Goal: Task Accomplishment & Management: Complete application form

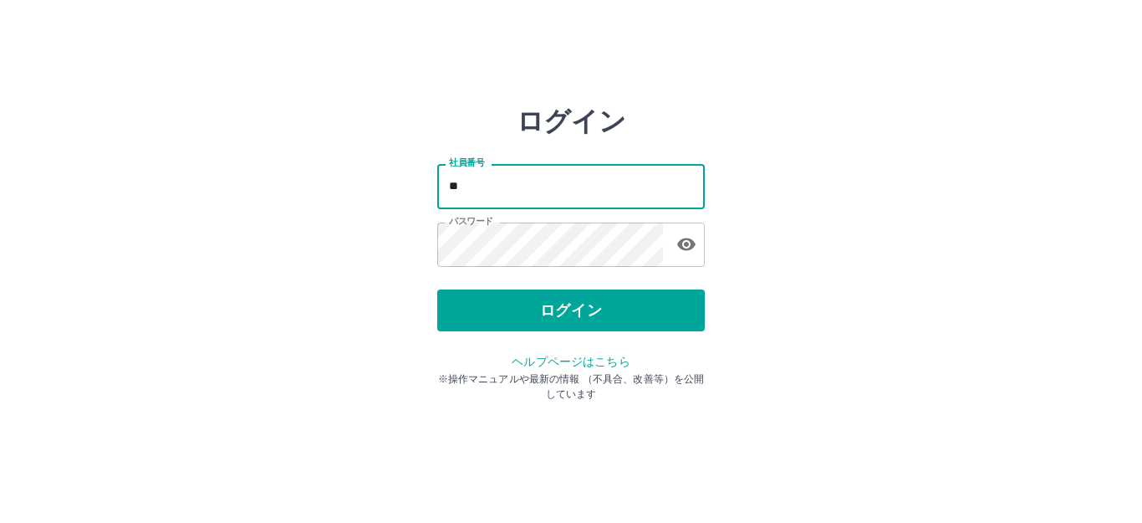
type input "*"
type input "*******"
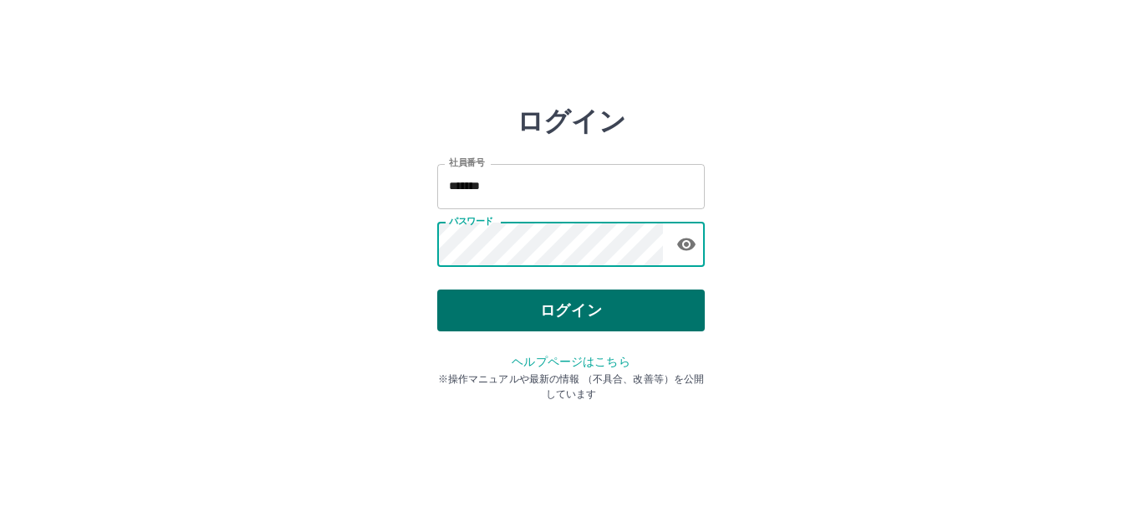
click at [524, 295] on button "ログイン" at bounding box center [571, 310] width 268 height 42
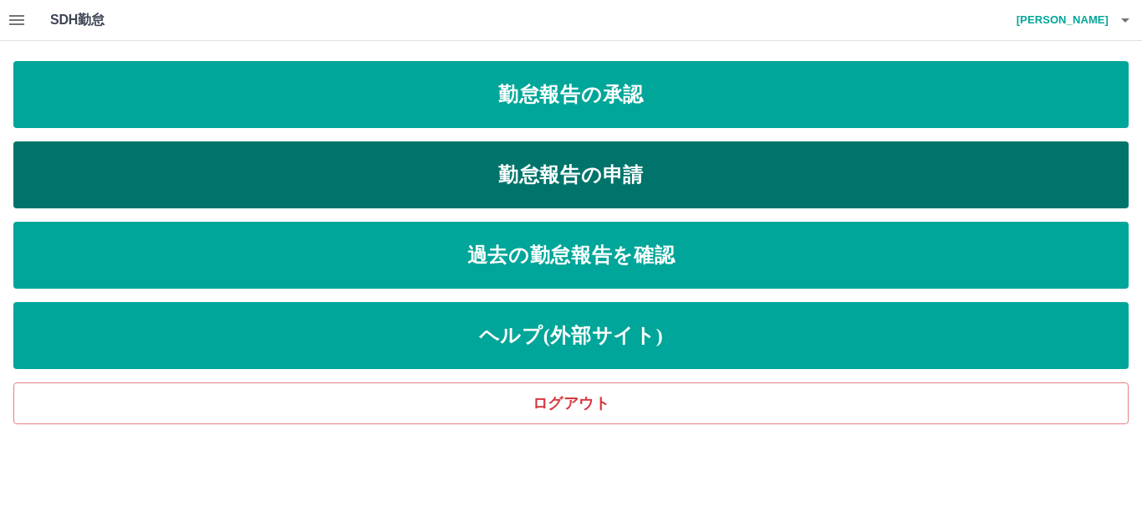
click at [692, 172] on link "勤怠報告の申請" at bounding box center [571, 174] width 1116 height 67
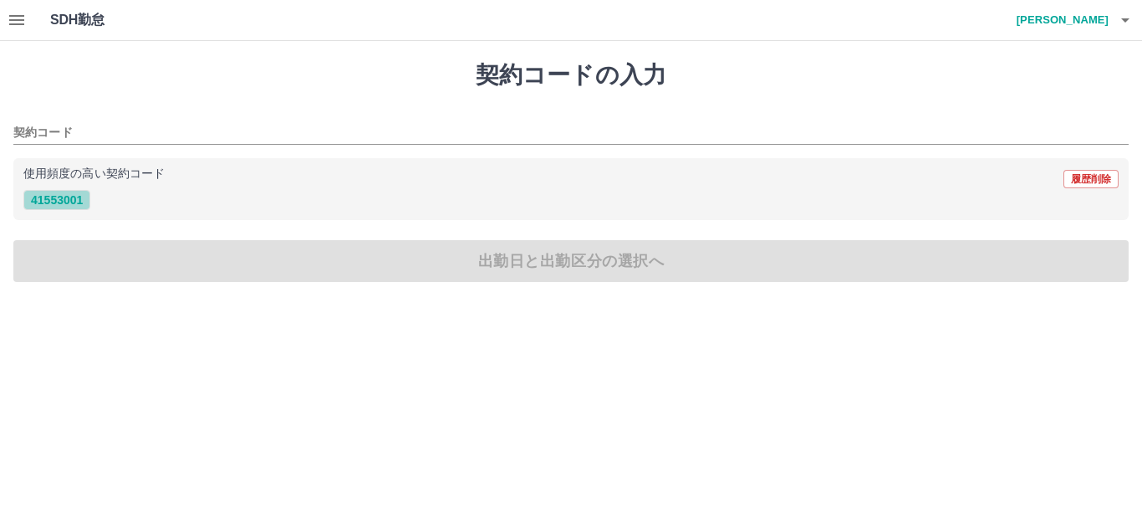
click at [74, 202] on button "41553001" at bounding box center [56, 200] width 67 height 20
type input "********"
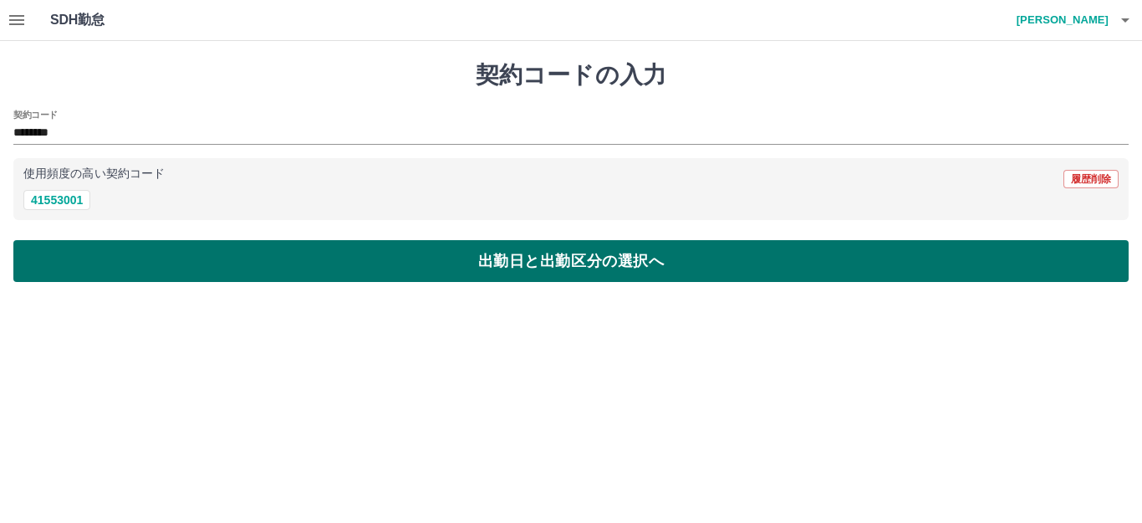
click at [92, 256] on button "出勤日と出勤区分の選択へ" at bounding box center [571, 261] width 1116 height 42
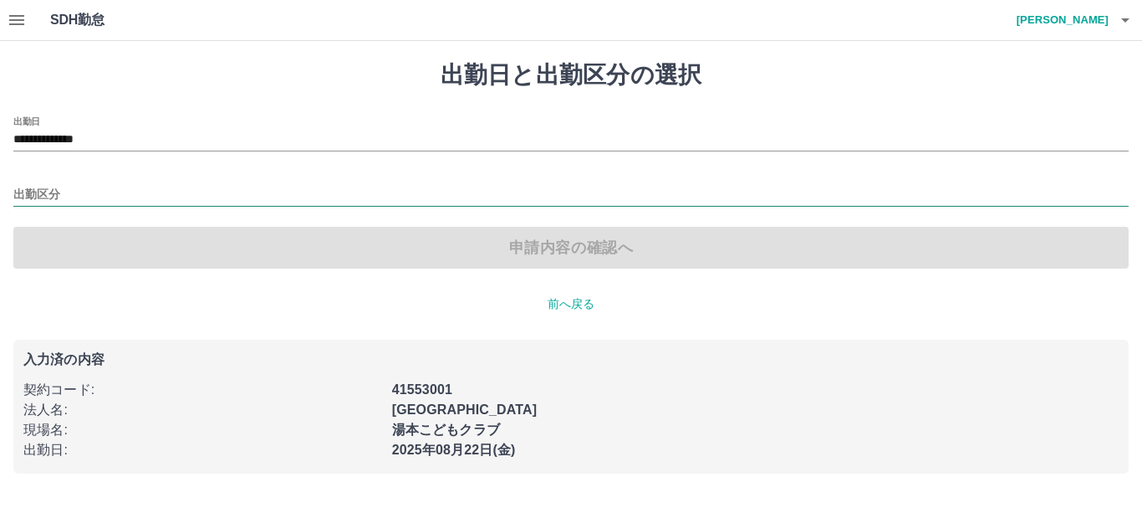
click at [51, 188] on input "出勤区分" at bounding box center [571, 195] width 1116 height 21
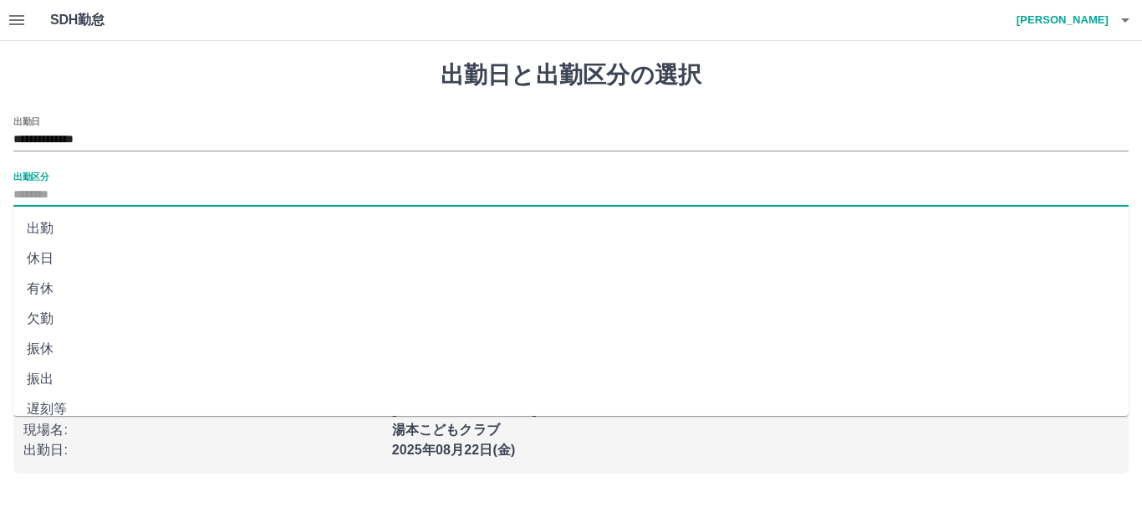
click at [49, 227] on li "出勤" at bounding box center [571, 228] width 1116 height 30
type input "**"
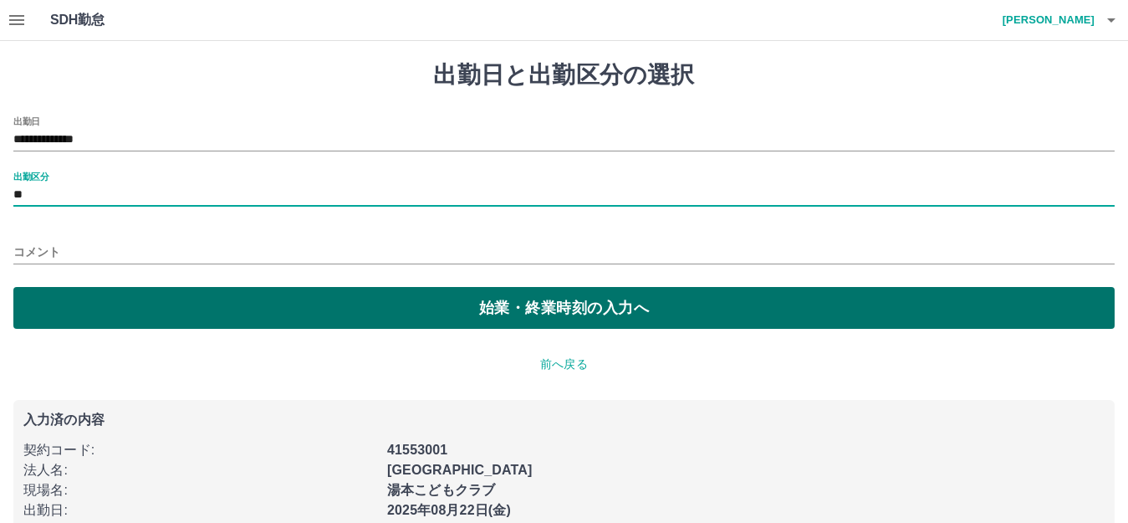
click at [69, 296] on button "始業・終業時刻の入力へ" at bounding box center [563, 308] width 1101 height 42
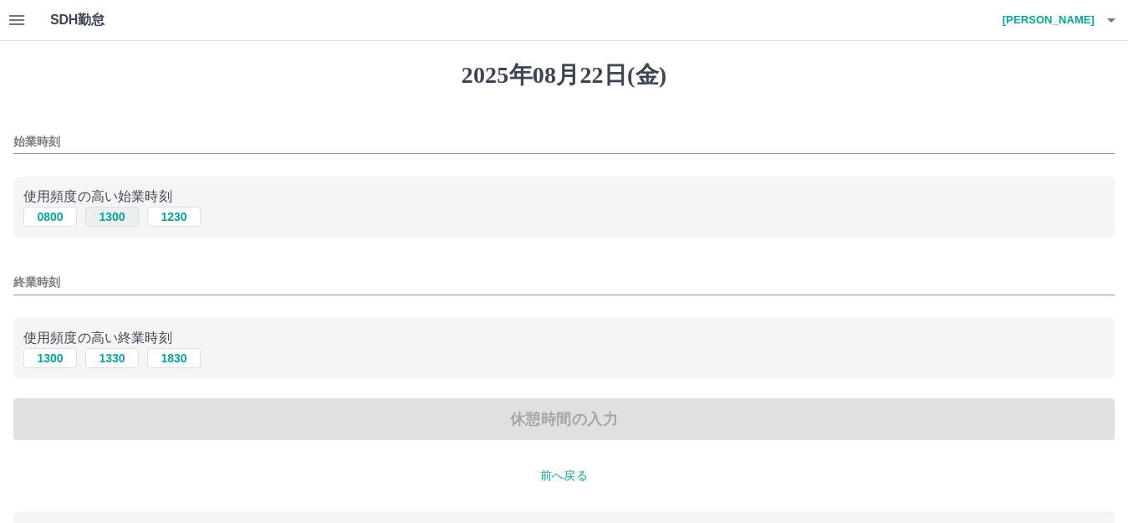
click at [115, 212] on button "1300" at bounding box center [112, 217] width 54 height 20
type input "****"
click at [175, 355] on button "1830" at bounding box center [174, 358] width 54 height 20
type input "****"
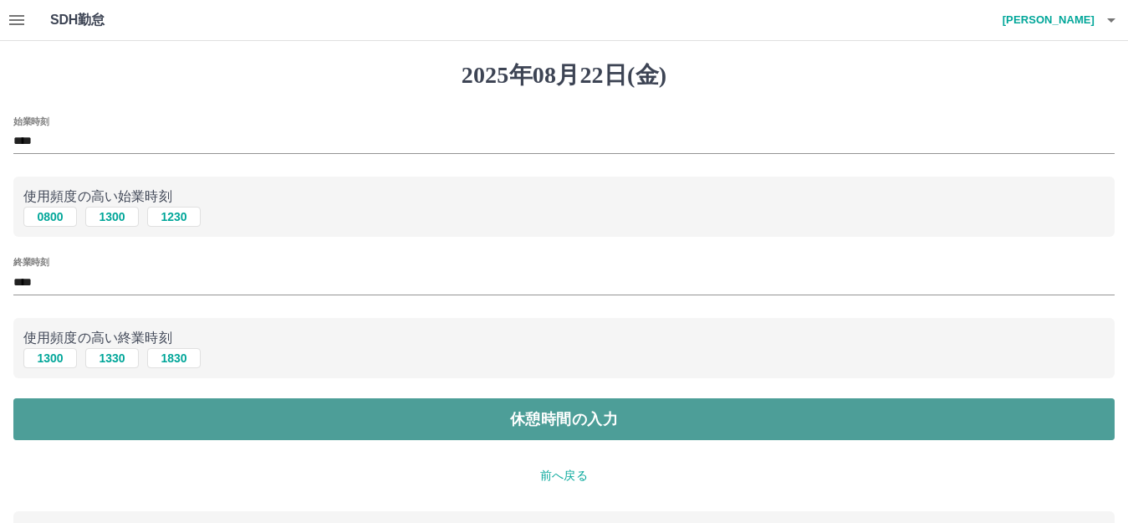
click at [162, 412] on button "休憩時間の入力" at bounding box center [563, 419] width 1101 height 42
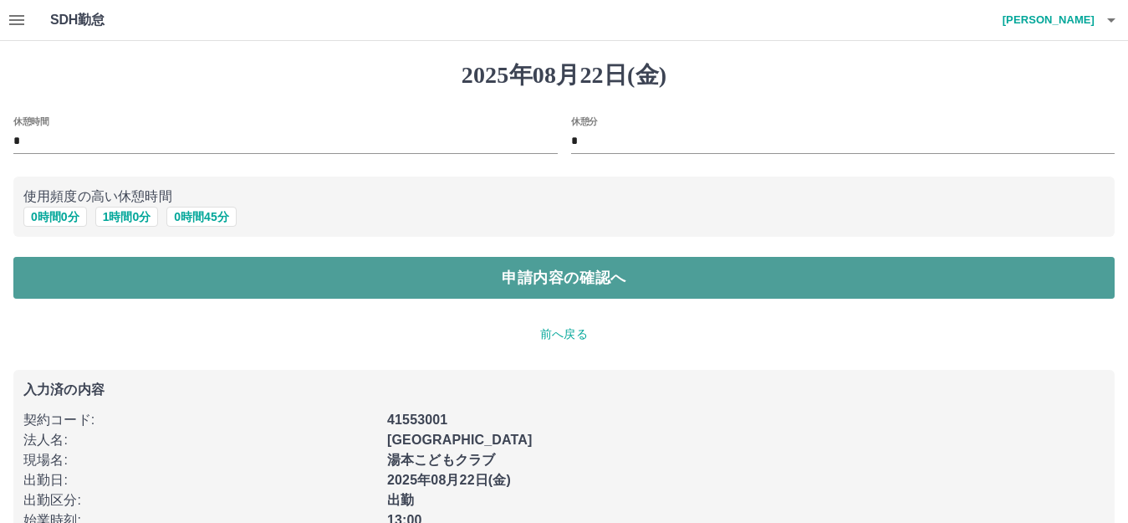
click at [192, 271] on button "申請内容の確認へ" at bounding box center [563, 278] width 1101 height 42
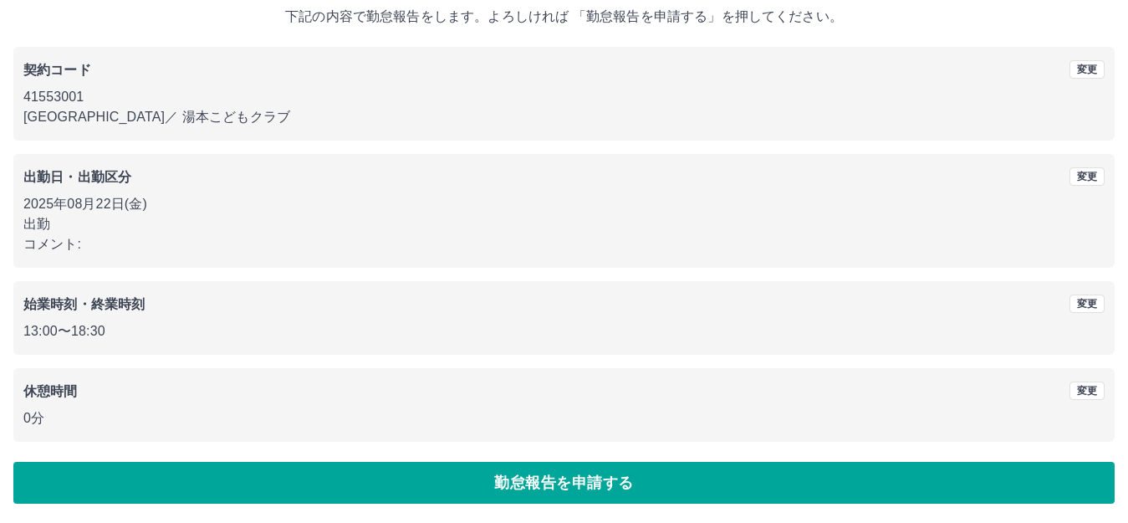
scroll to position [104, 0]
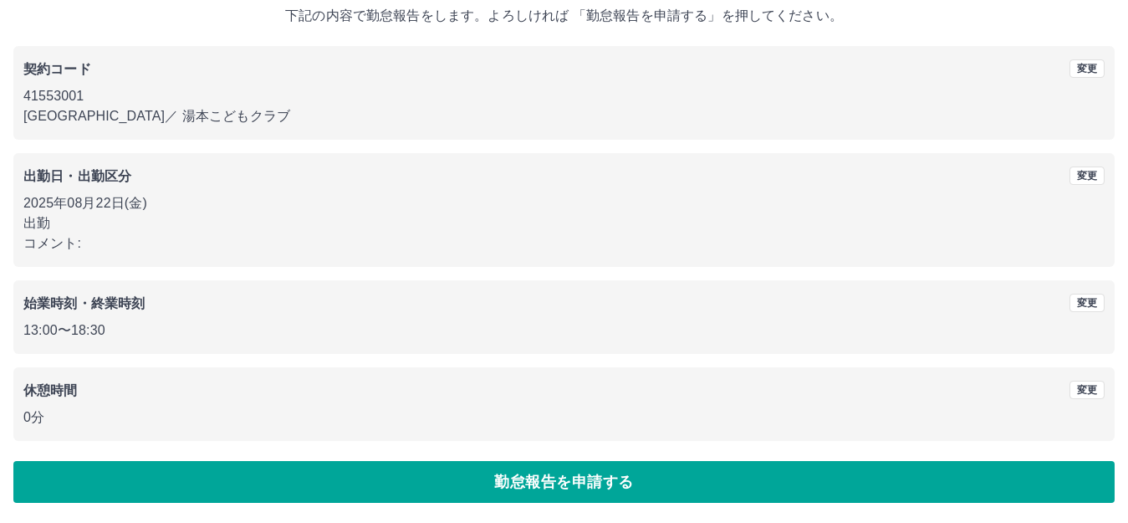
click at [254, 467] on button "勤怠報告を申請する" at bounding box center [563, 482] width 1101 height 42
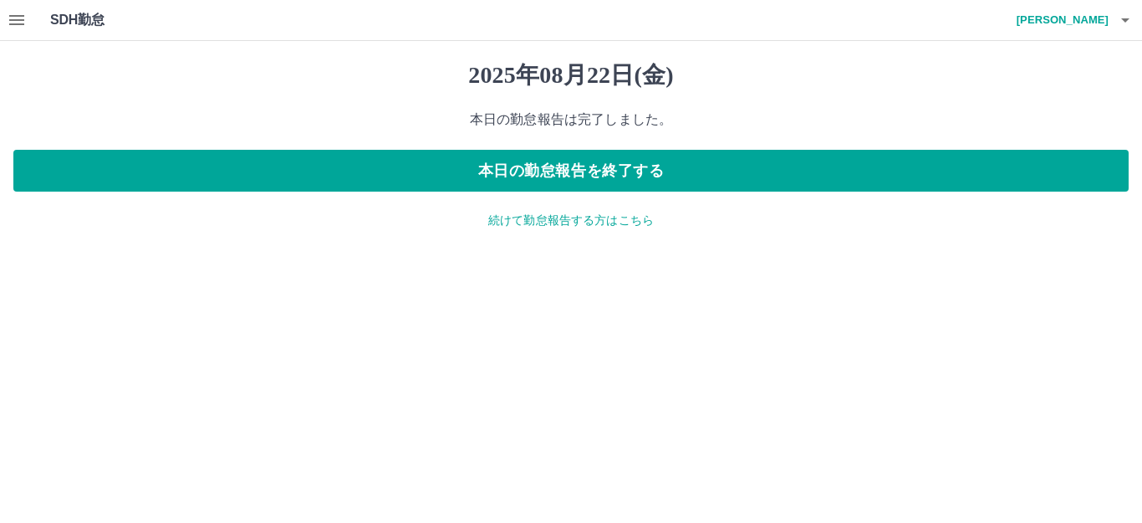
click at [530, 220] on p "続けて勤怠報告する方はこちら" at bounding box center [571, 221] width 1116 height 18
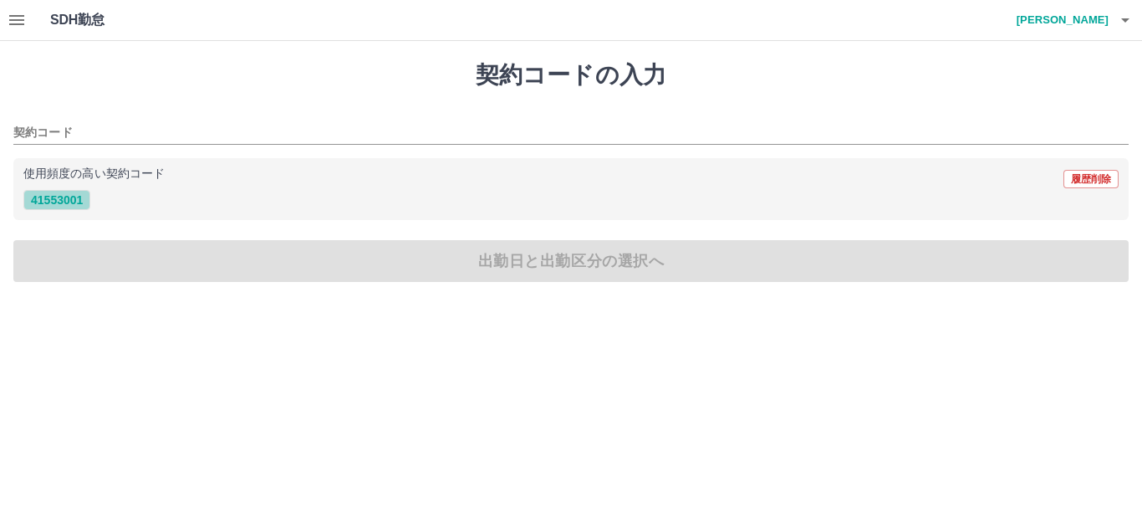
click at [69, 191] on button "41553001" at bounding box center [56, 200] width 67 height 20
type input "********"
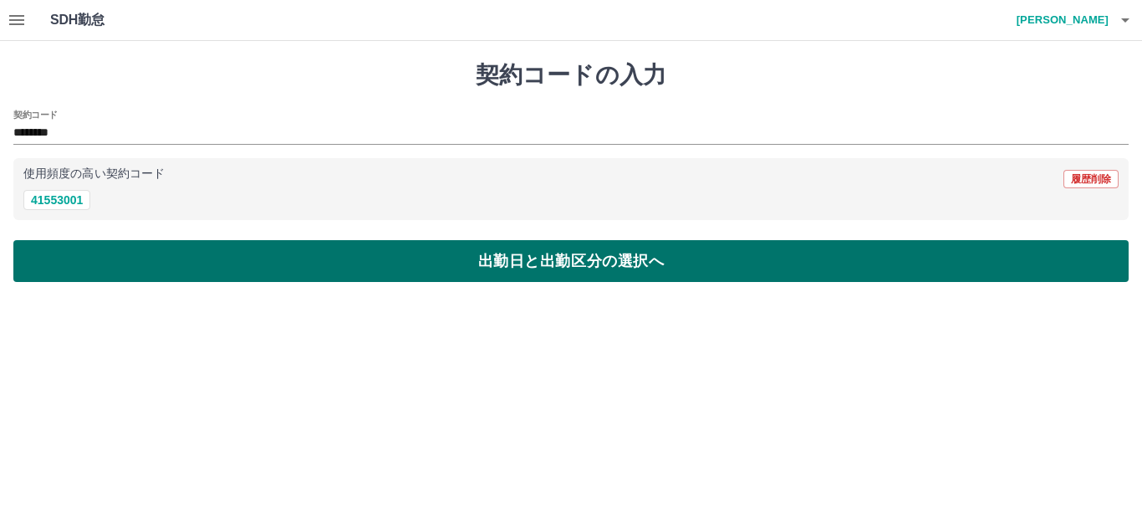
click at [82, 251] on button "出勤日と出勤区分の選択へ" at bounding box center [571, 261] width 1116 height 42
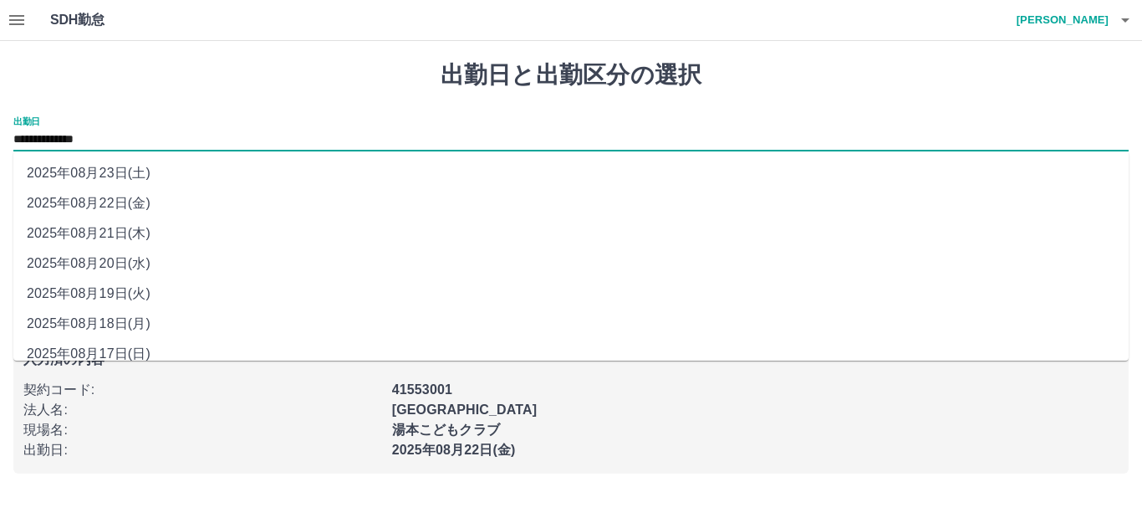
click at [98, 138] on input "**********" at bounding box center [571, 140] width 1116 height 21
click at [120, 227] on li "2025年08月21日(木)" at bounding box center [571, 233] width 1116 height 30
type input "**********"
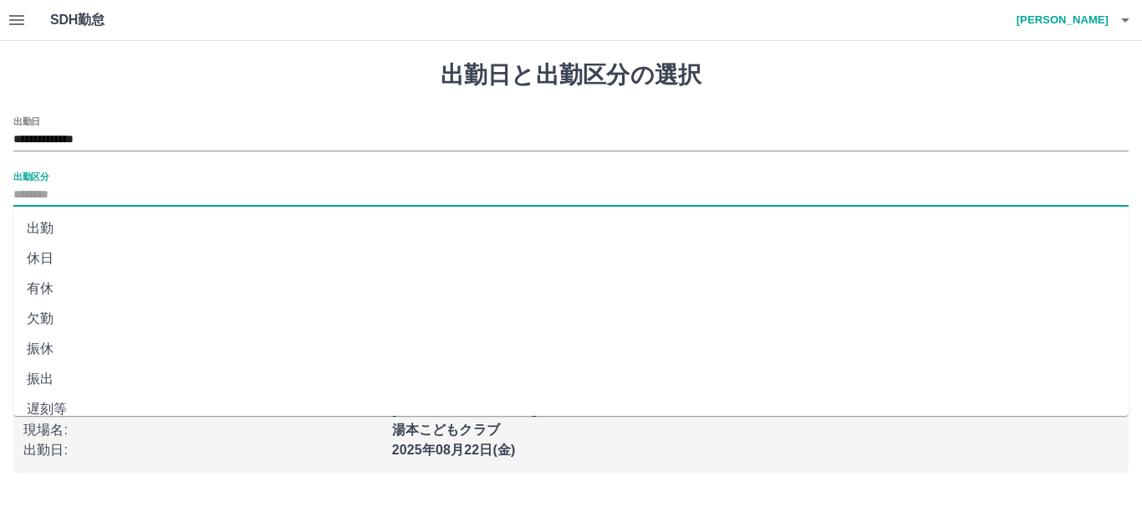
click at [45, 193] on input "出勤区分" at bounding box center [571, 195] width 1116 height 21
click at [54, 229] on li "出勤" at bounding box center [571, 228] width 1116 height 30
type input "**"
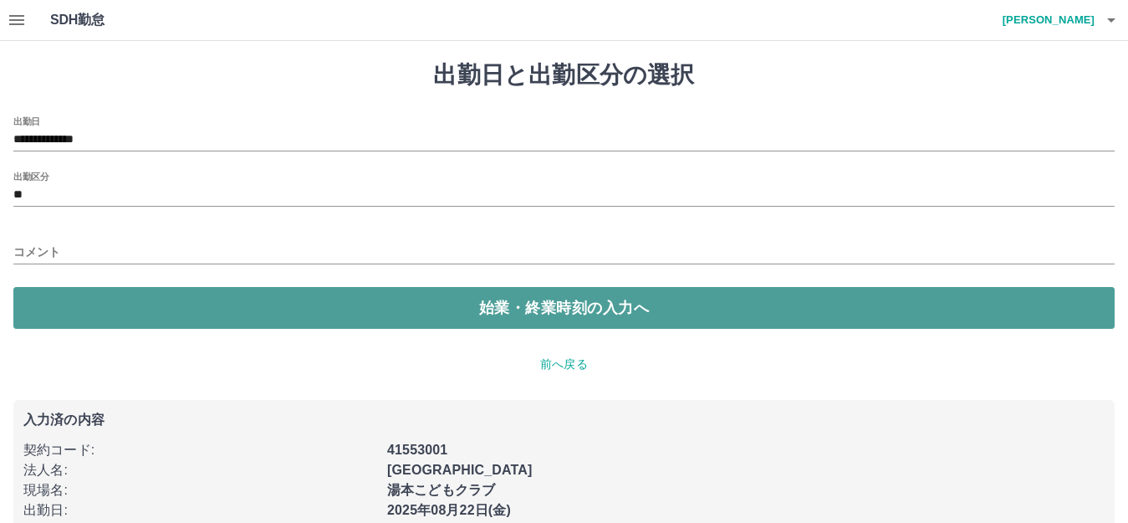
click at [59, 302] on button "始業・終業時刻の入力へ" at bounding box center [563, 308] width 1101 height 42
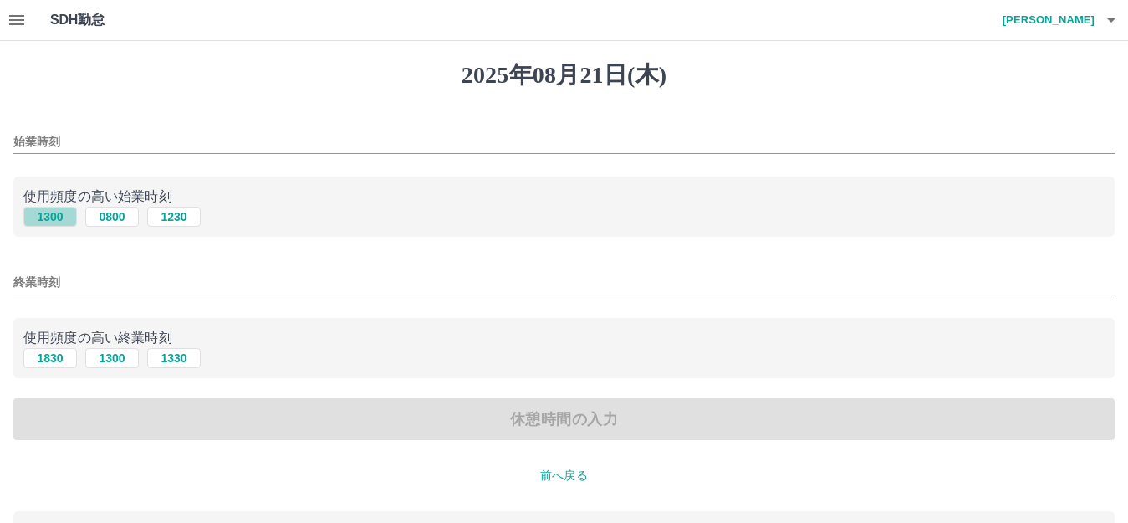
click at [53, 212] on button "1300" at bounding box center [50, 217] width 54 height 20
type input "****"
click at [47, 352] on button "1830" at bounding box center [50, 358] width 54 height 20
type input "****"
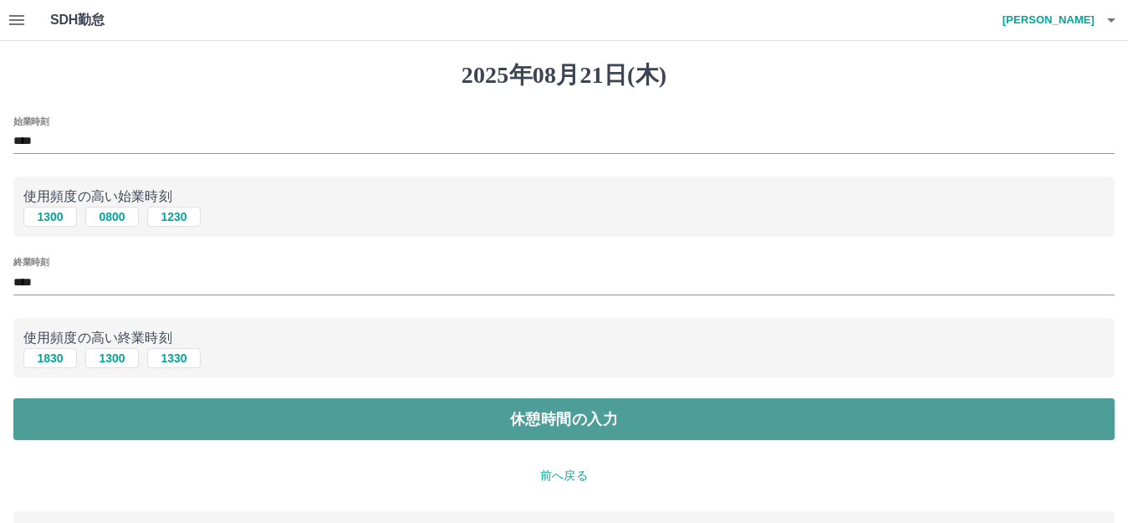
click at [94, 413] on button "休憩時間の入力" at bounding box center [563, 419] width 1101 height 42
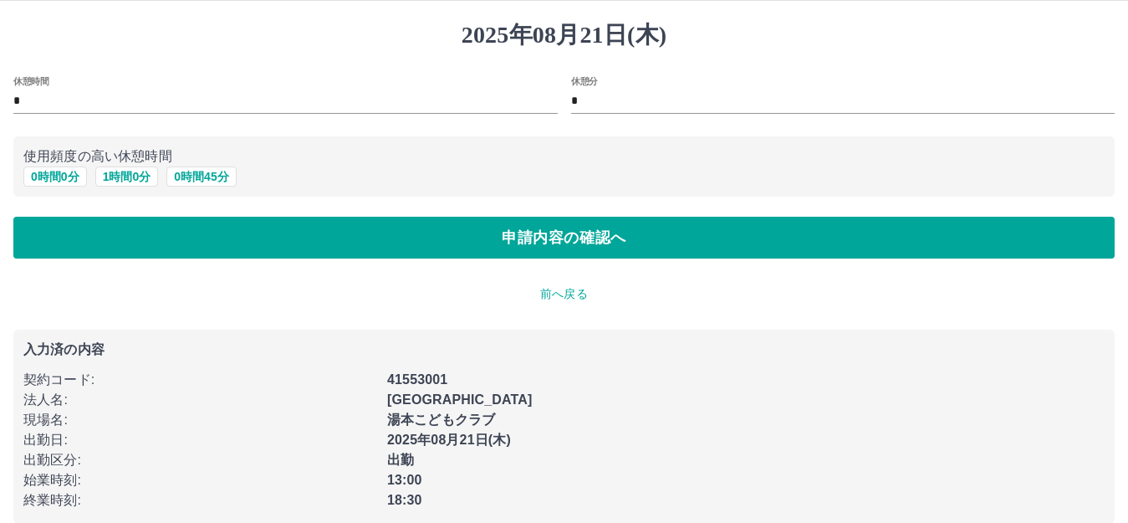
scroll to position [62, 0]
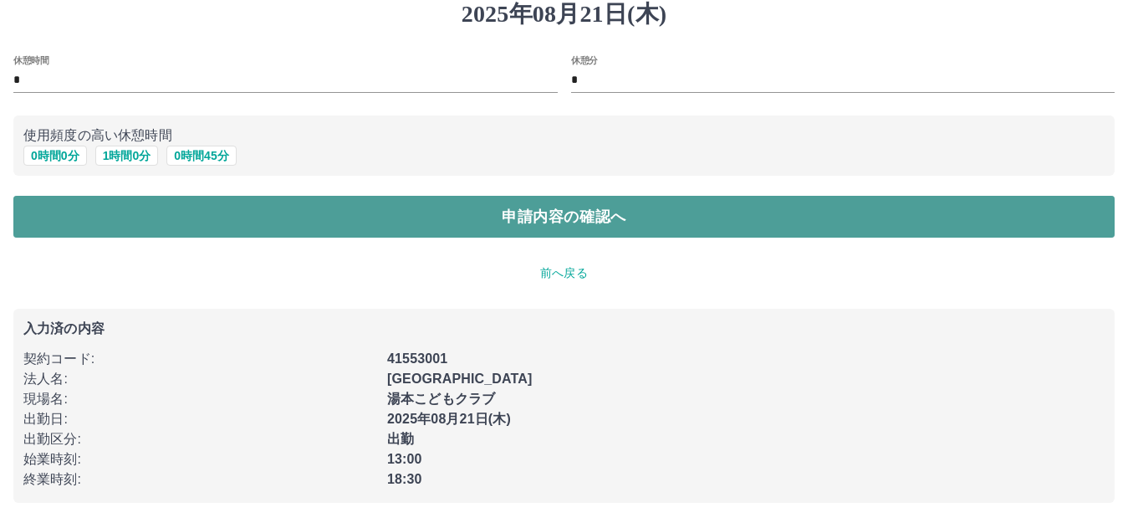
click at [160, 206] on button "申請内容の確認へ" at bounding box center [563, 217] width 1101 height 42
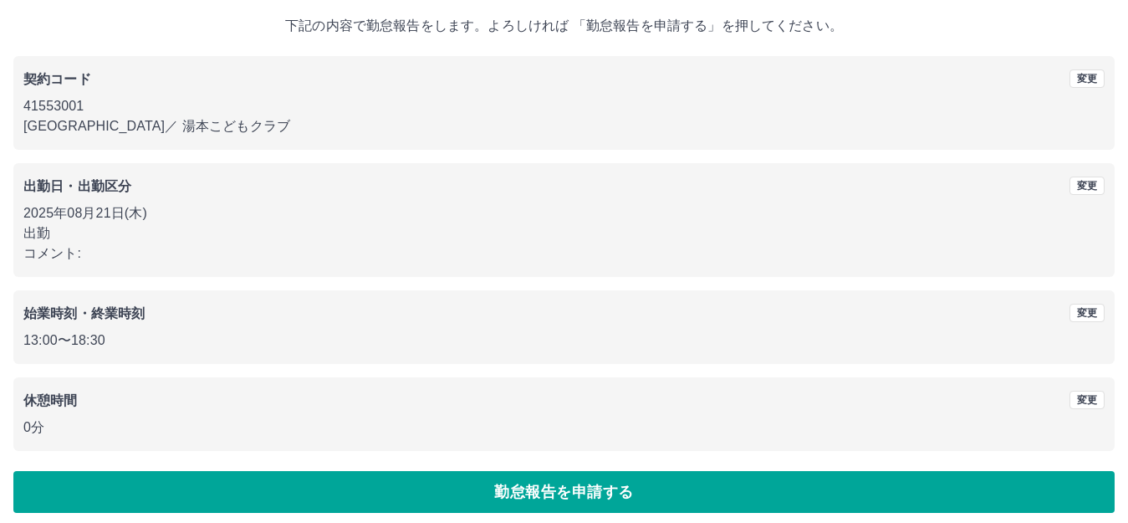
scroll to position [104, 0]
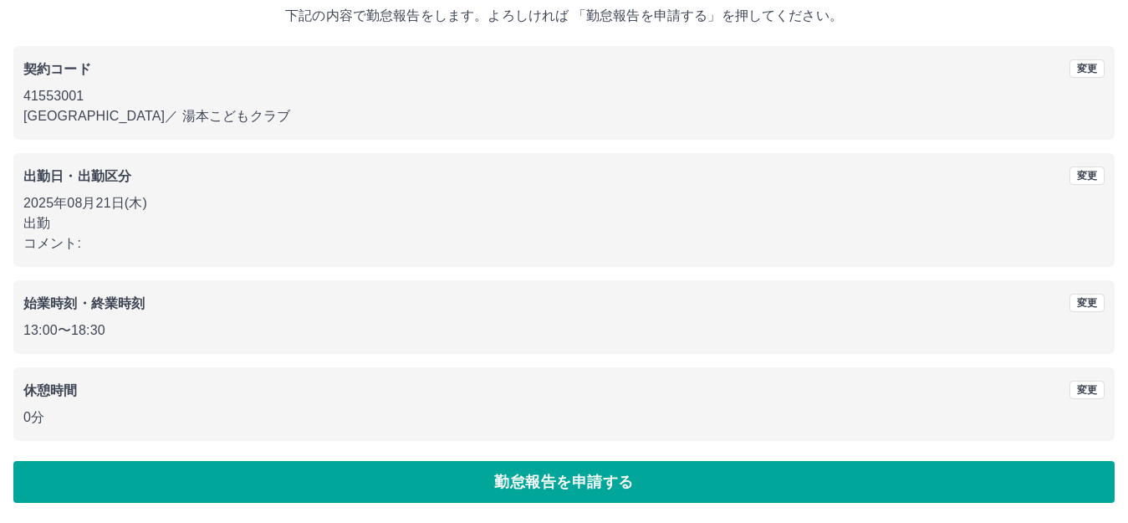
click at [117, 476] on button "勤怠報告を申請する" at bounding box center [563, 482] width 1101 height 42
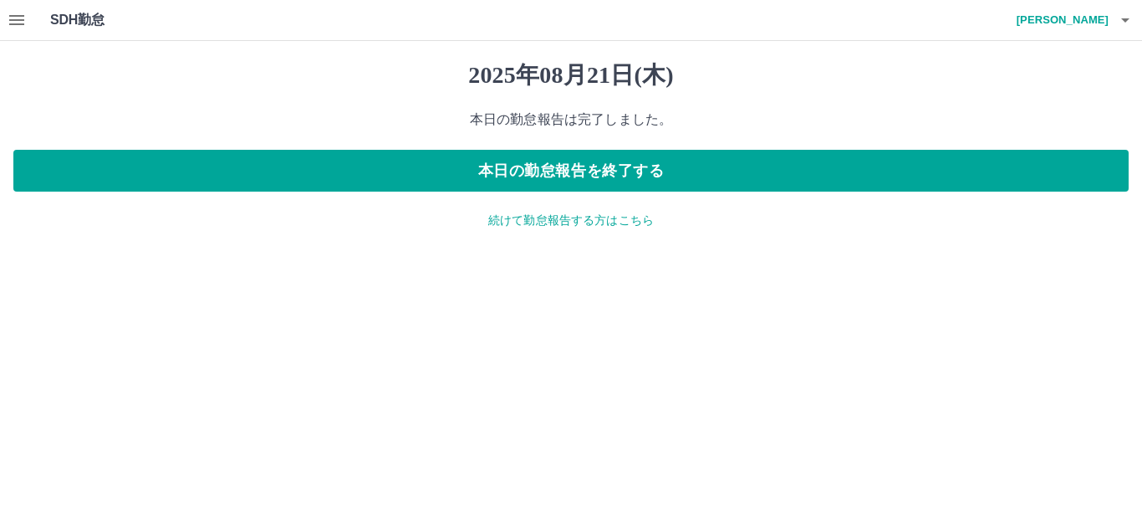
click at [502, 217] on p "続けて勤怠報告する方はこちら" at bounding box center [571, 221] width 1116 height 18
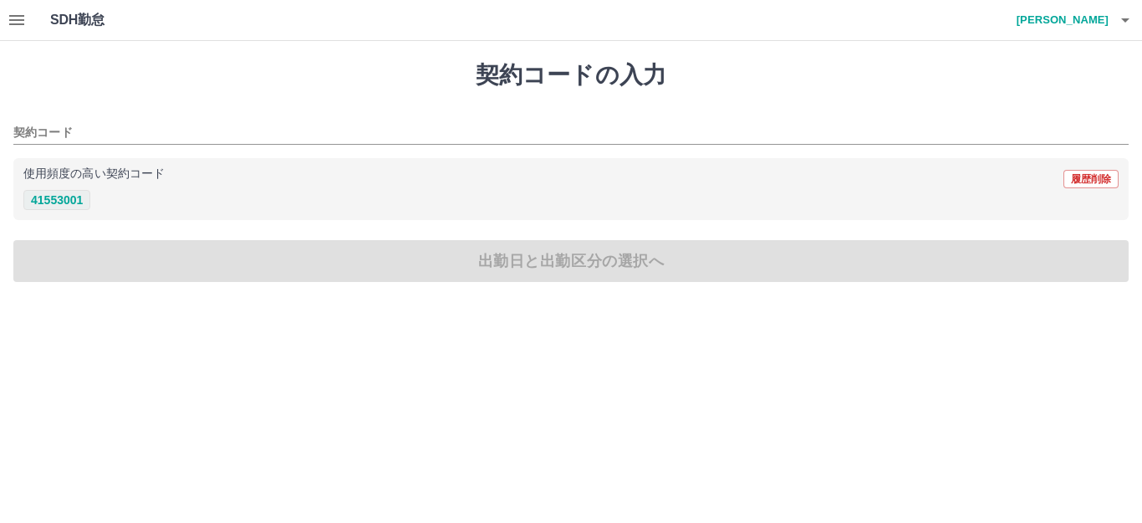
click at [43, 196] on button "41553001" at bounding box center [56, 200] width 67 height 20
type input "********"
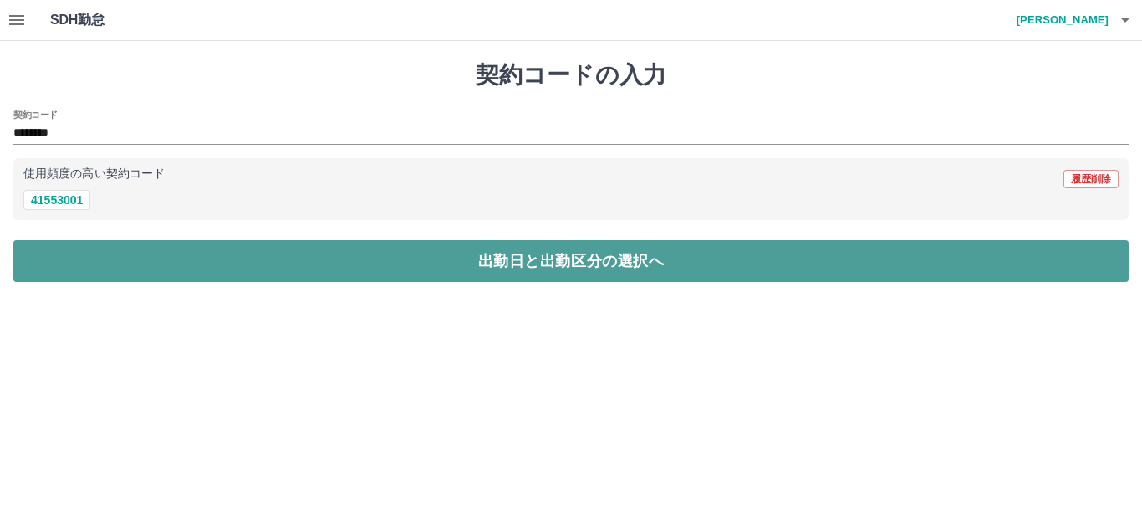
click at [68, 254] on button "出勤日と出勤区分の選択へ" at bounding box center [571, 261] width 1116 height 42
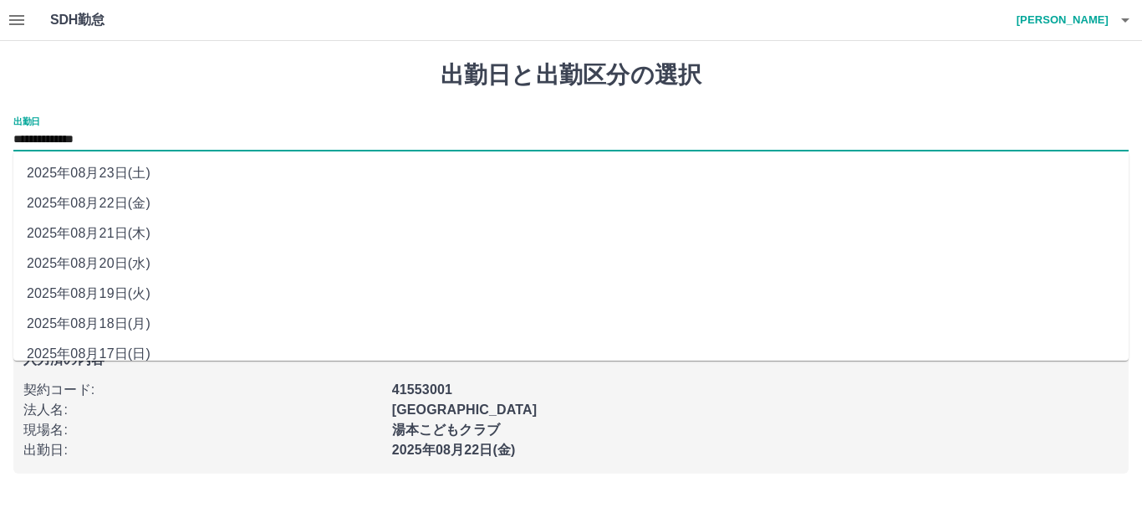
click at [104, 140] on input "**********" at bounding box center [571, 140] width 1116 height 21
click at [125, 167] on li "2025年08月23日(土)" at bounding box center [571, 173] width 1116 height 30
type input "**********"
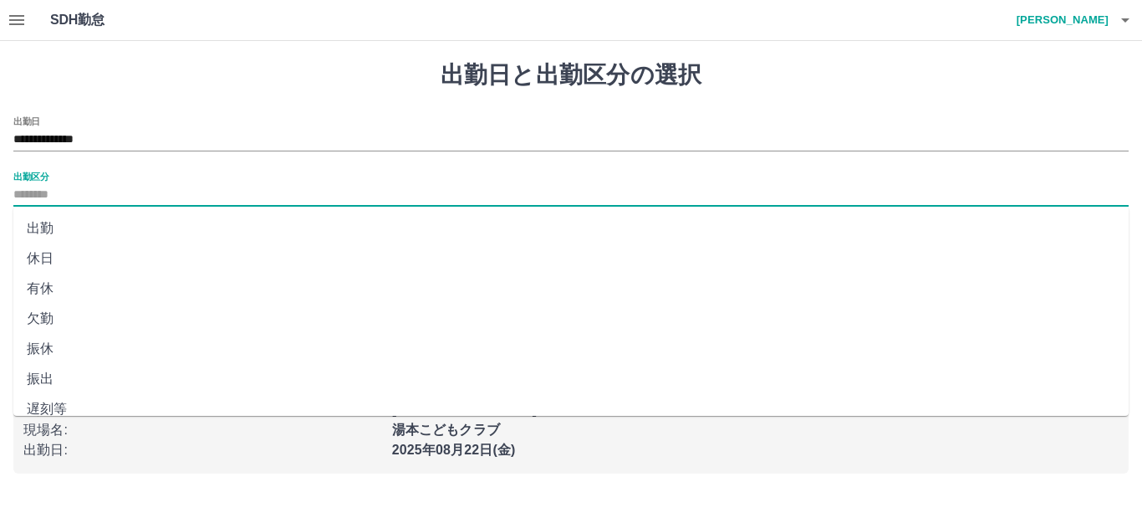
click at [59, 193] on input "出勤区分" at bounding box center [571, 195] width 1116 height 21
click at [54, 253] on li "休日" at bounding box center [571, 258] width 1116 height 30
type input "**"
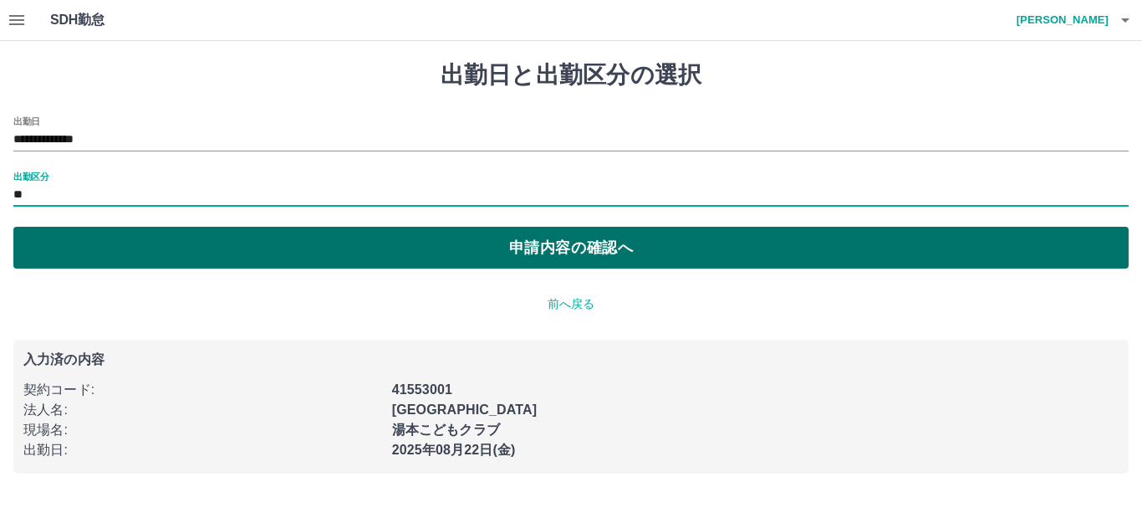
click at [71, 242] on button "申請内容の確認へ" at bounding box center [571, 248] width 1116 height 42
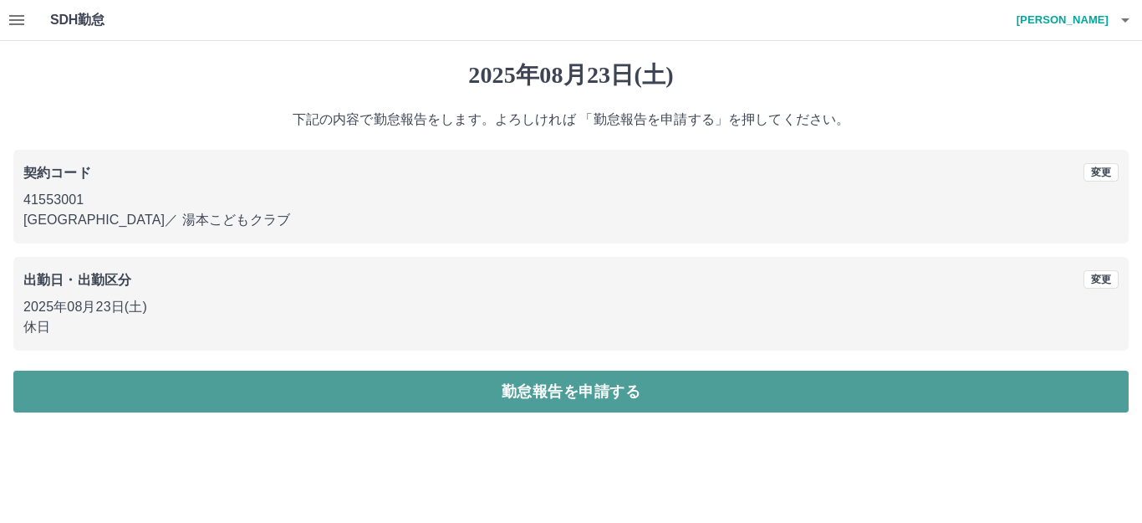
click at [95, 382] on button "勤怠報告を申請する" at bounding box center [571, 391] width 1116 height 42
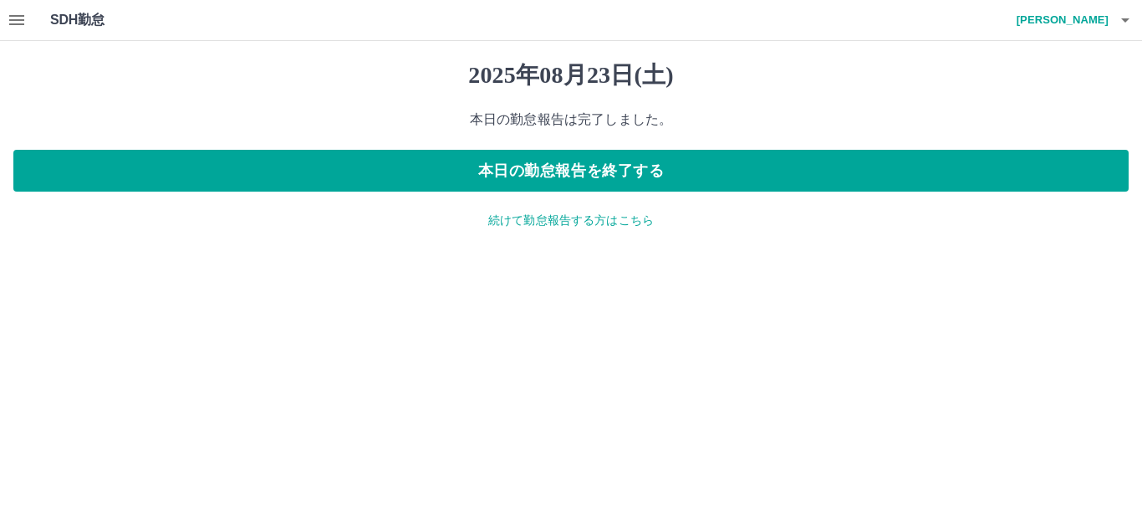
click at [505, 214] on p "続けて勤怠報告する方はこちら" at bounding box center [571, 221] width 1116 height 18
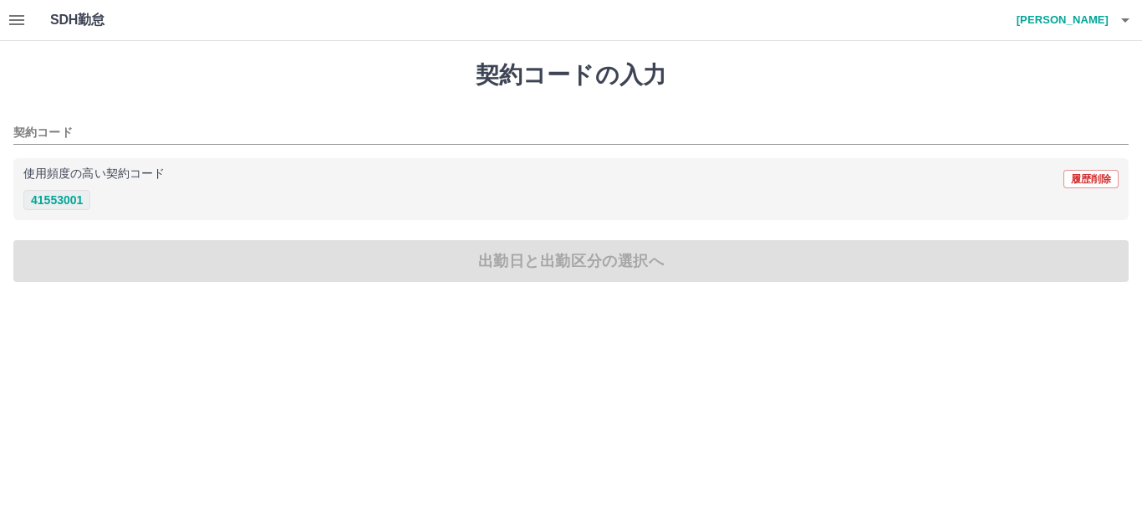
click at [78, 199] on button "41553001" at bounding box center [56, 200] width 67 height 20
type input "********"
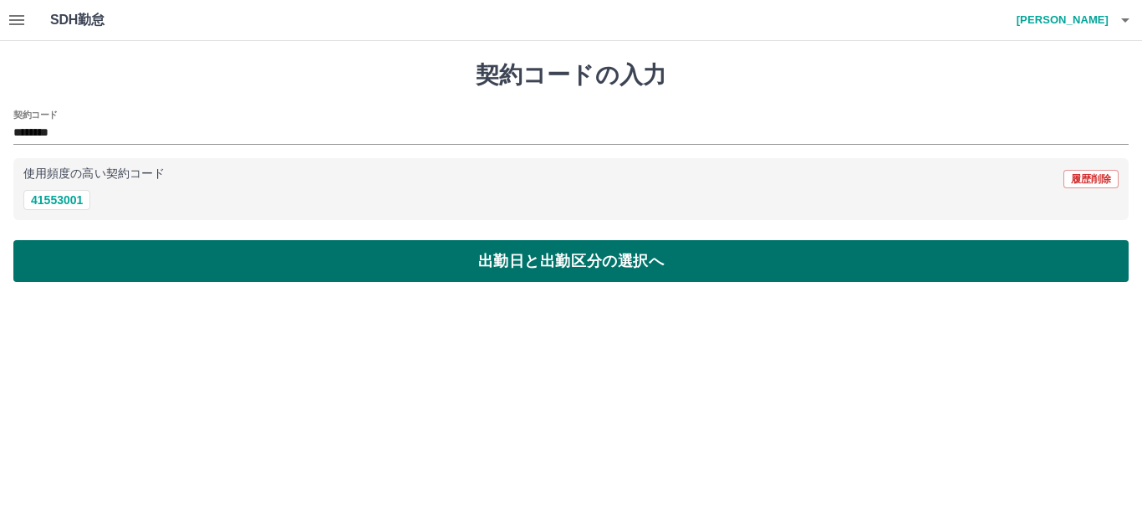
click at [107, 261] on button "出勤日と出勤区分の選択へ" at bounding box center [571, 261] width 1116 height 42
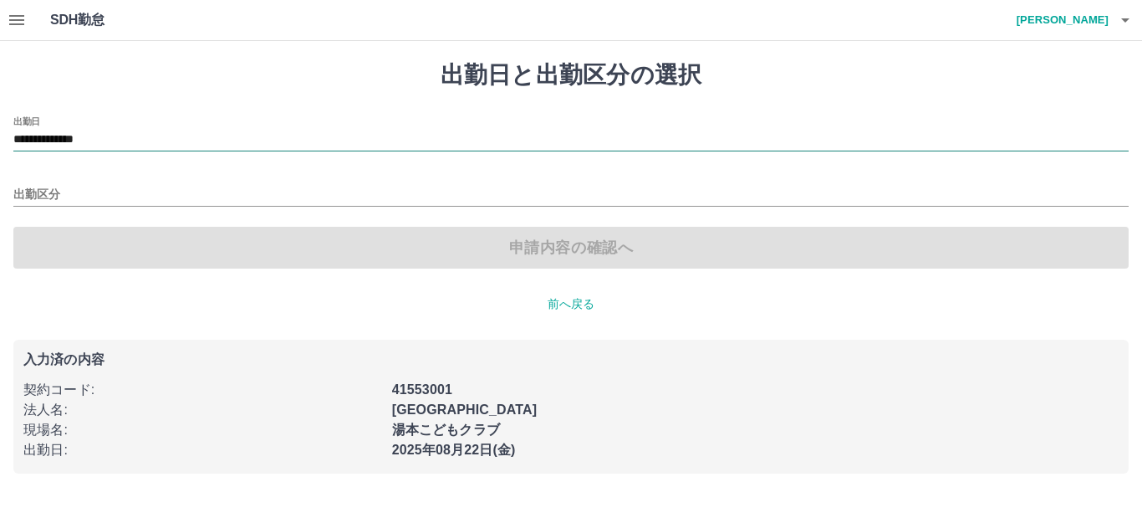
click at [102, 140] on input "**********" at bounding box center [571, 140] width 1116 height 21
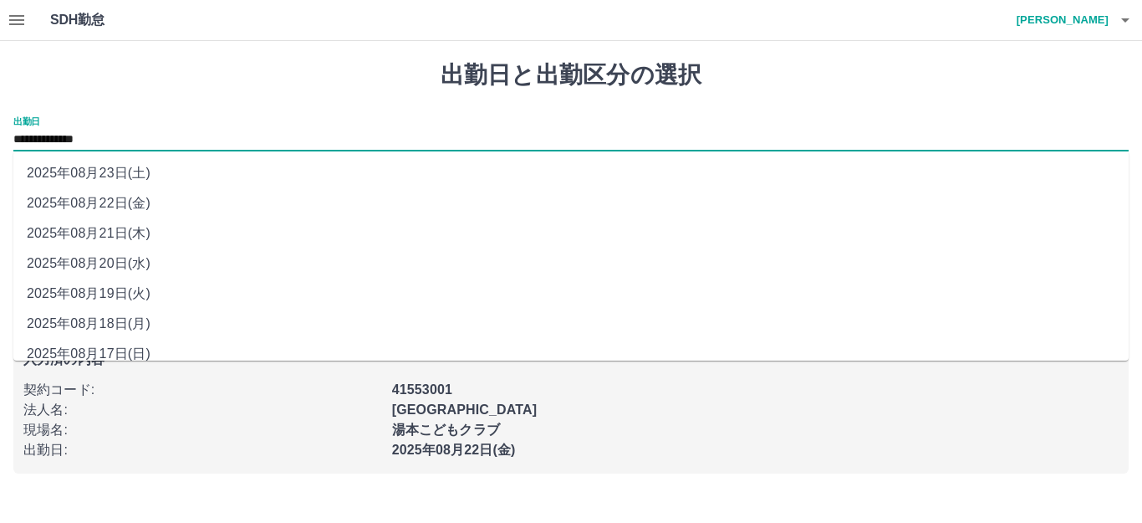
click at [117, 260] on li "2025年08月20日(水)" at bounding box center [571, 263] width 1116 height 30
type input "**********"
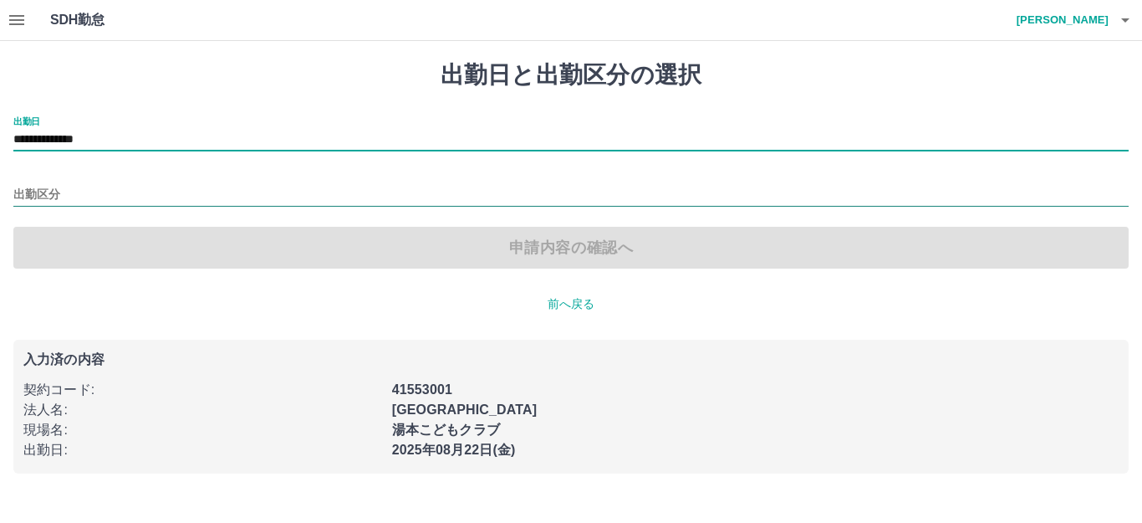
click at [42, 193] on input "出勤区分" at bounding box center [571, 195] width 1116 height 21
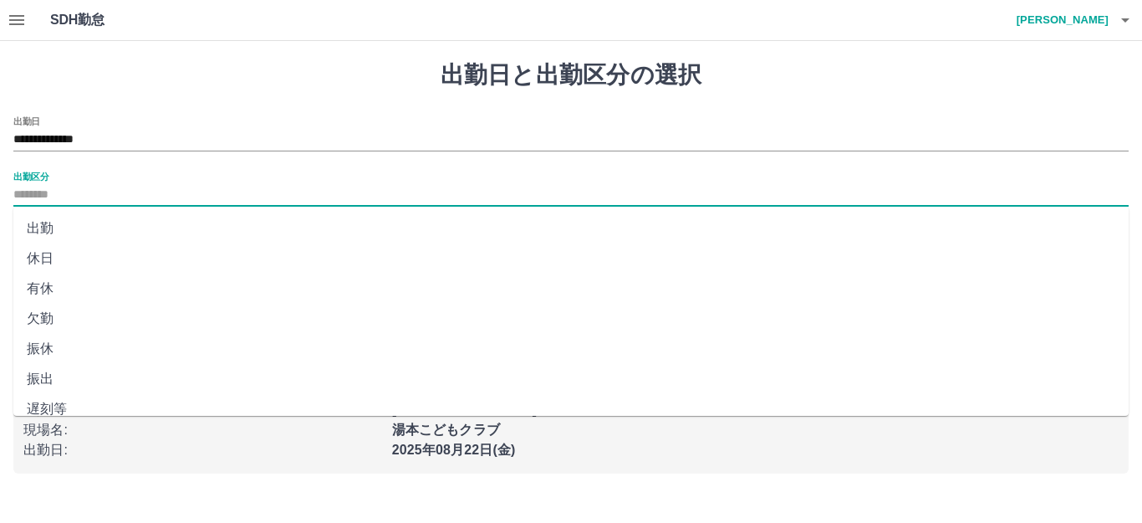
click at [52, 256] on li "休日" at bounding box center [571, 258] width 1116 height 30
type input "**"
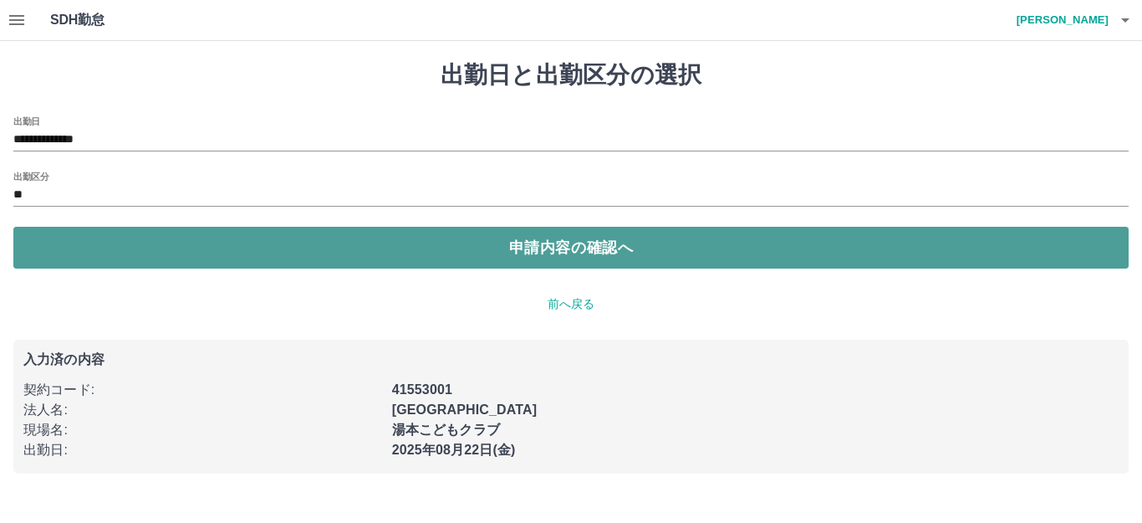
click at [63, 246] on button "申請内容の確認へ" at bounding box center [571, 248] width 1116 height 42
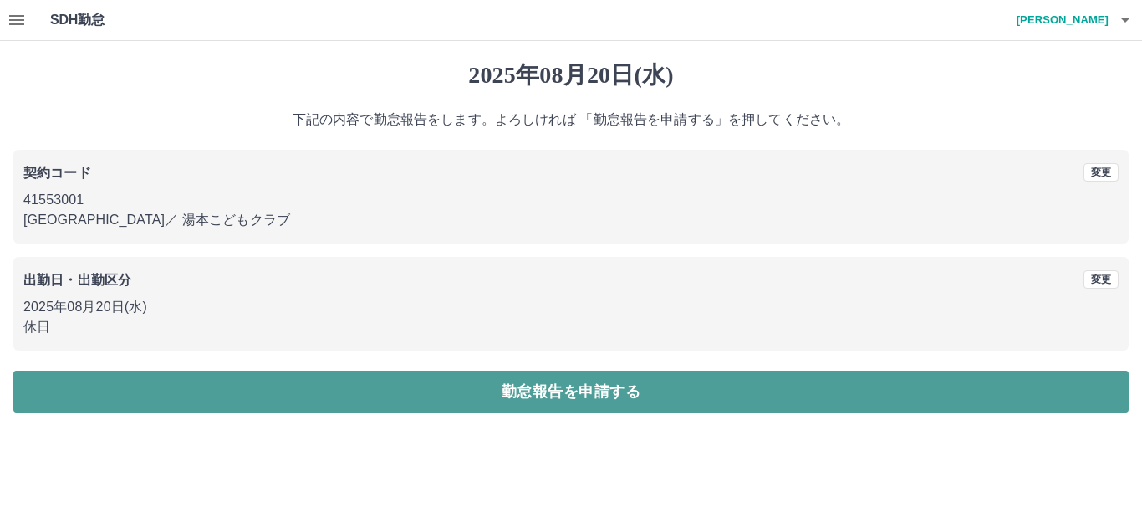
click at [84, 383] on button "勤怠報告を申請する" at bounding box center [571, 391] width 1116 height 42
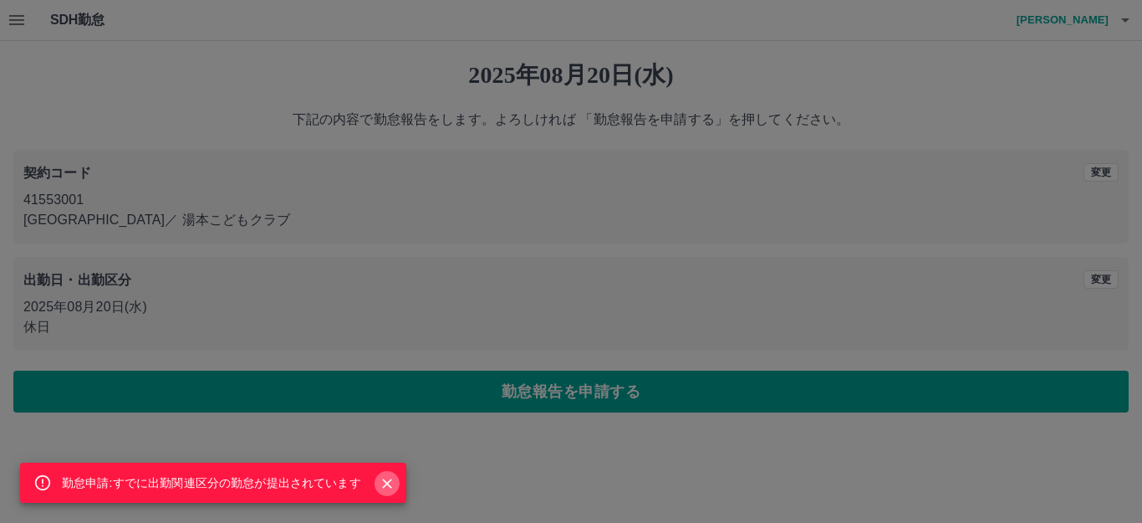
click at [391, 477] on icon "Close" at bounding box center [387, 483] width 17 height 17
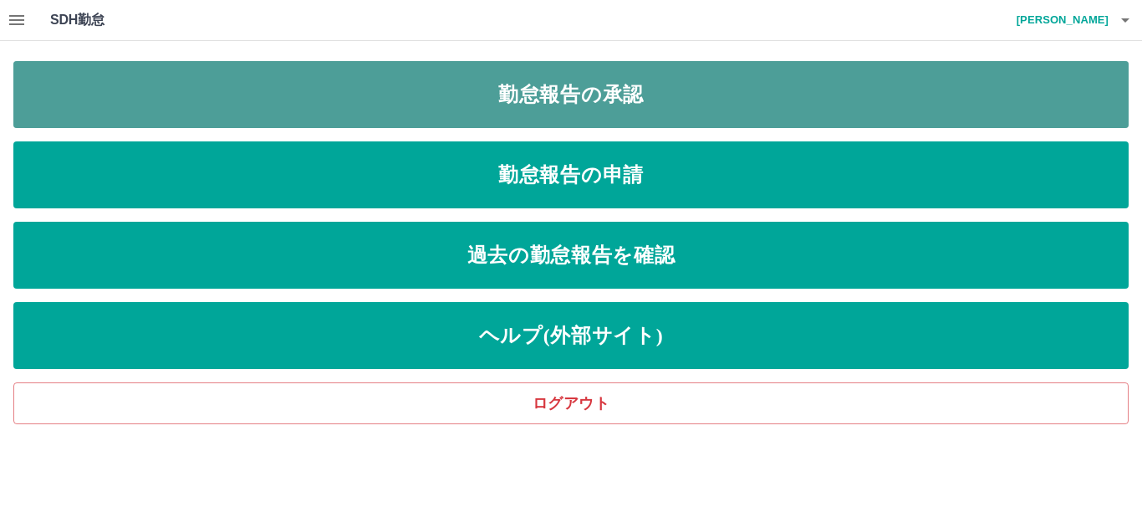
click at [489, 85] on link "勤怠報告の承認" at bounding box center [571, 94] width 1116 height 67
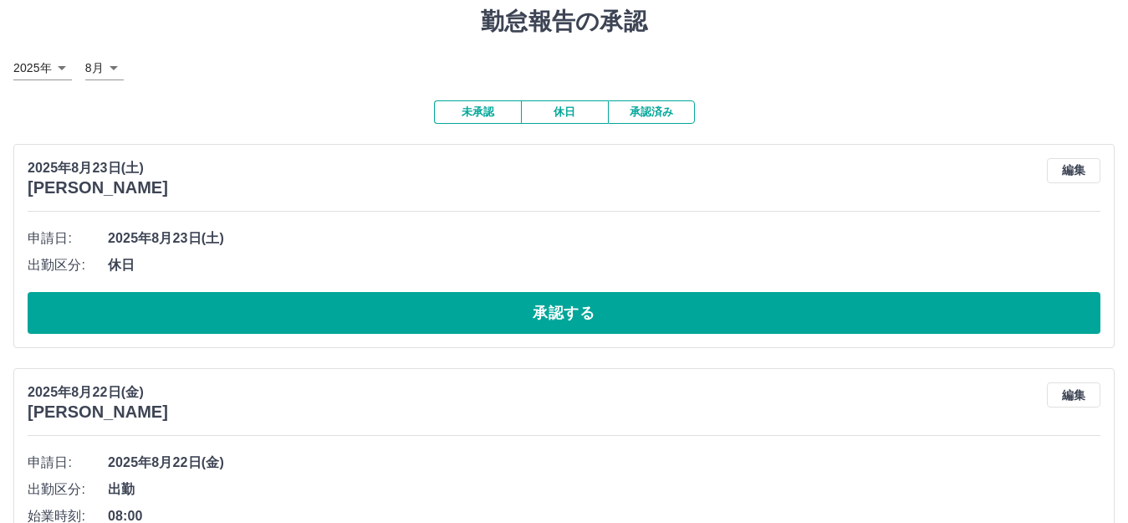
scroll to position [84, 0]
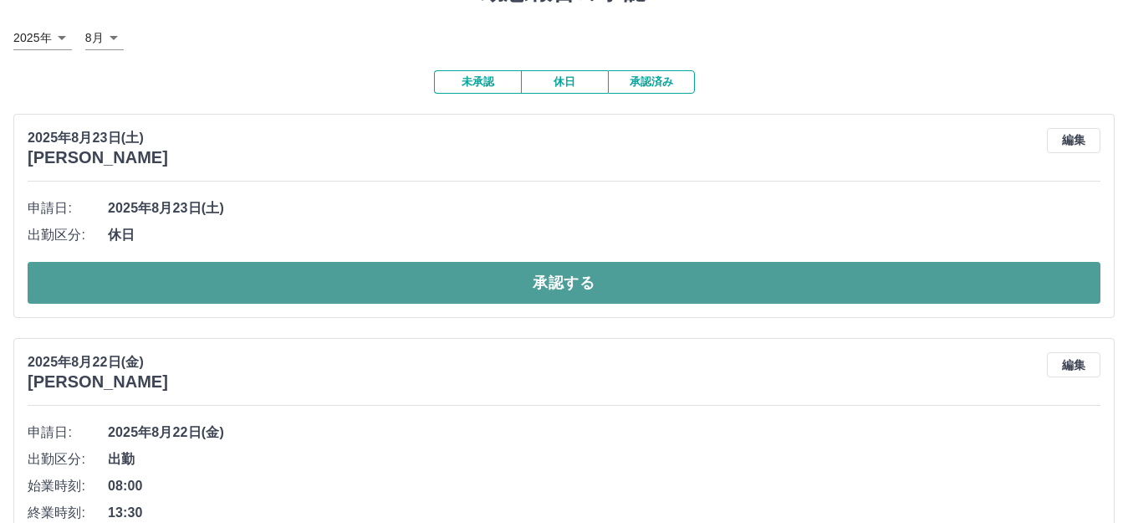
click at [272, 281] on button "承認する" at bounding box center [564, 283] width 1073 height 42
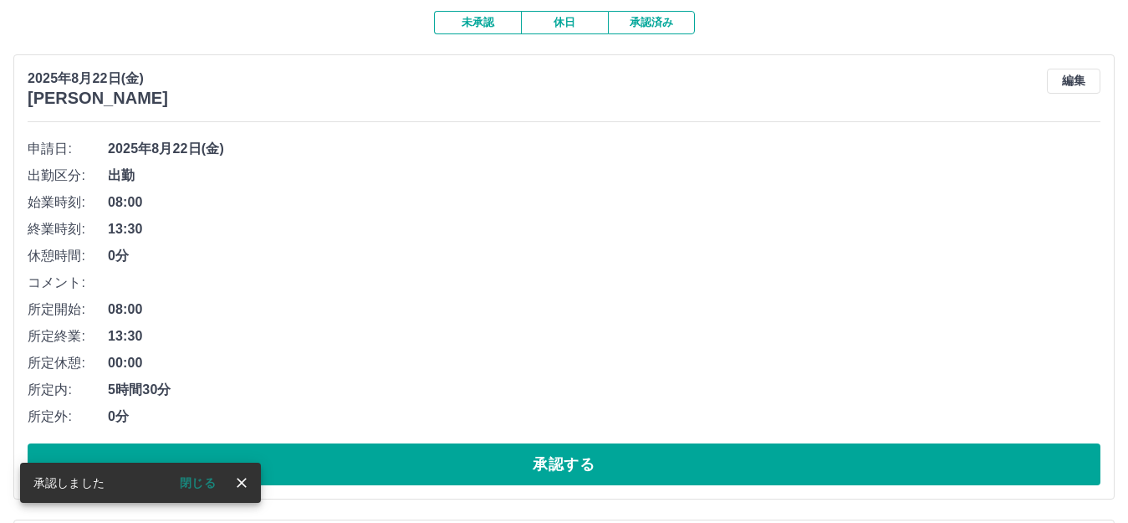
scroll to position [251, 0]
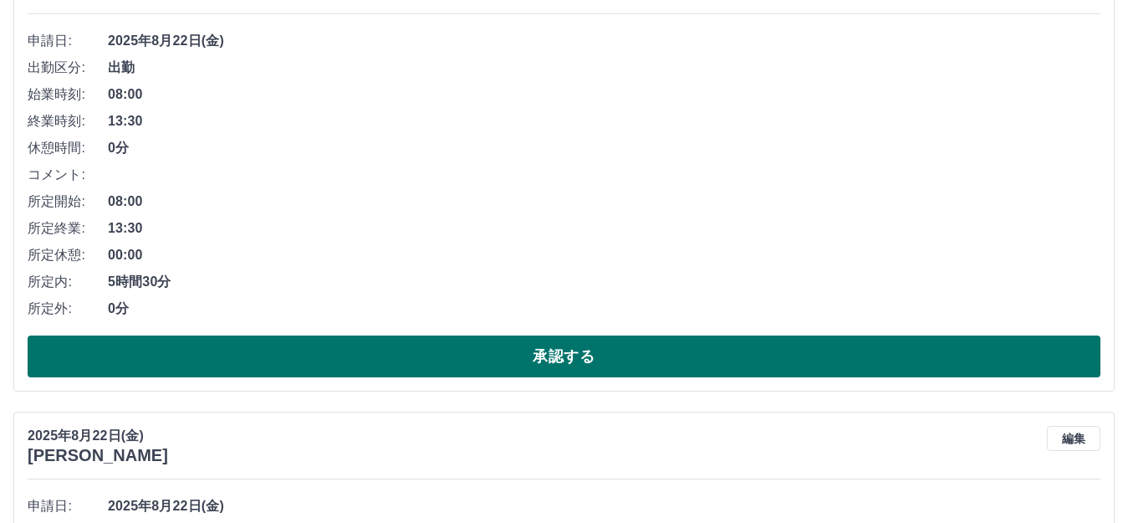
click at [182, 350] on button "承認する" at bounding box center [564, 356] width 1073 height 42
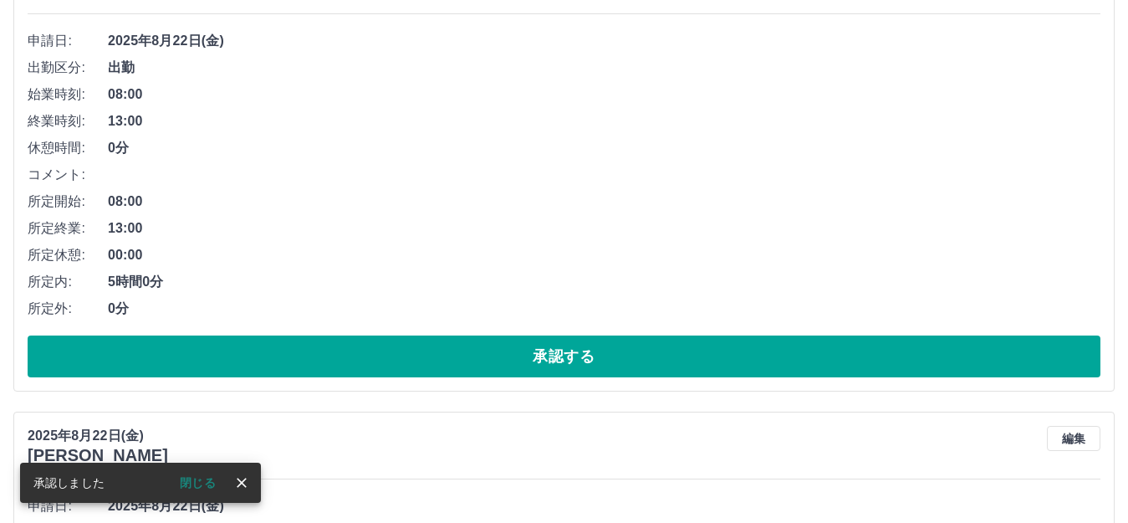
scroll to position [167, 0]
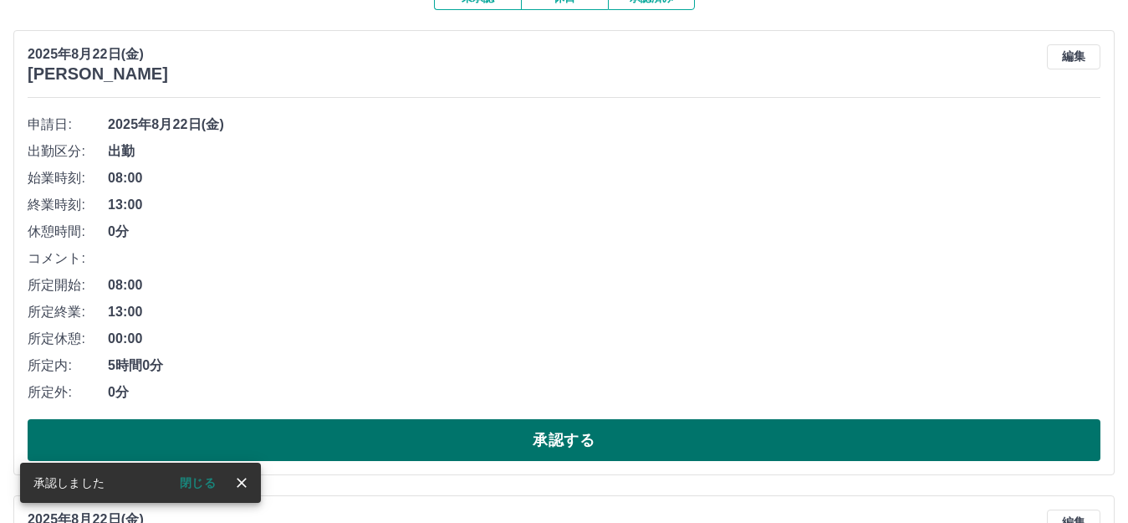
click at [190, 430] on button "承認する" at bounding box center [564, 440] width 1073 height 42
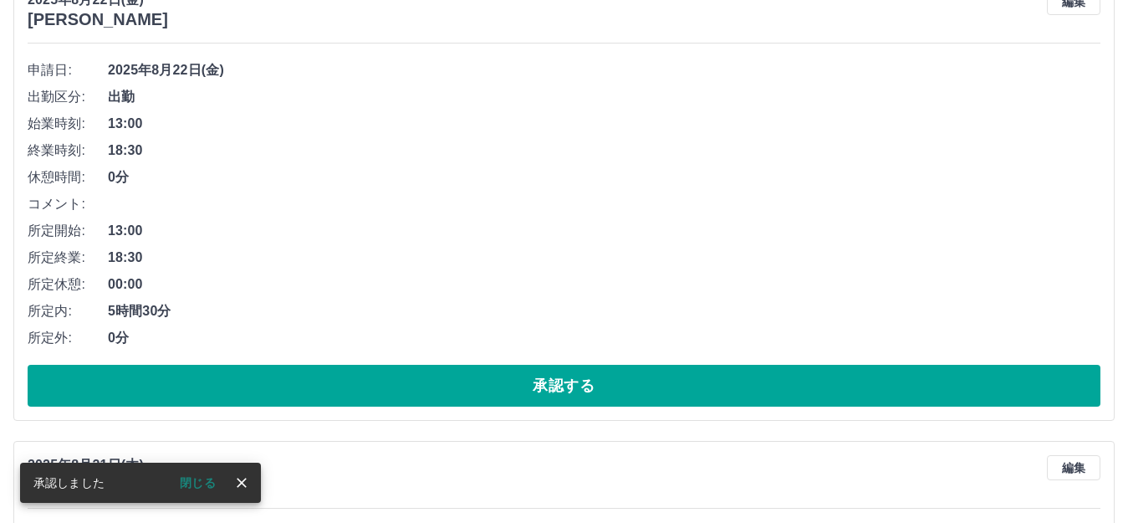
scroll to position [251, 0]
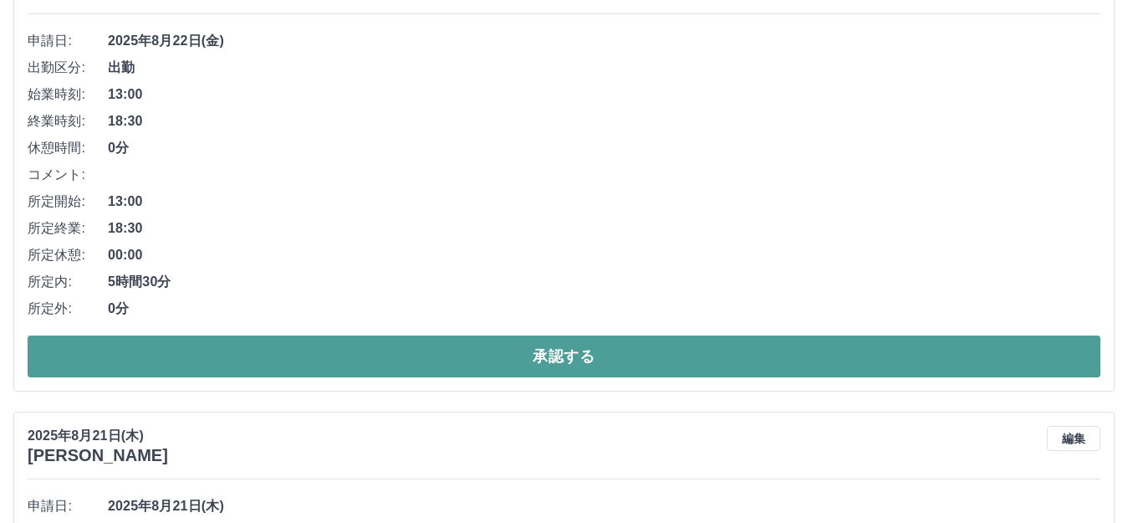
click at [217, 350] on button "承認する" at bounding box center [564, 356] width 1073 height 42
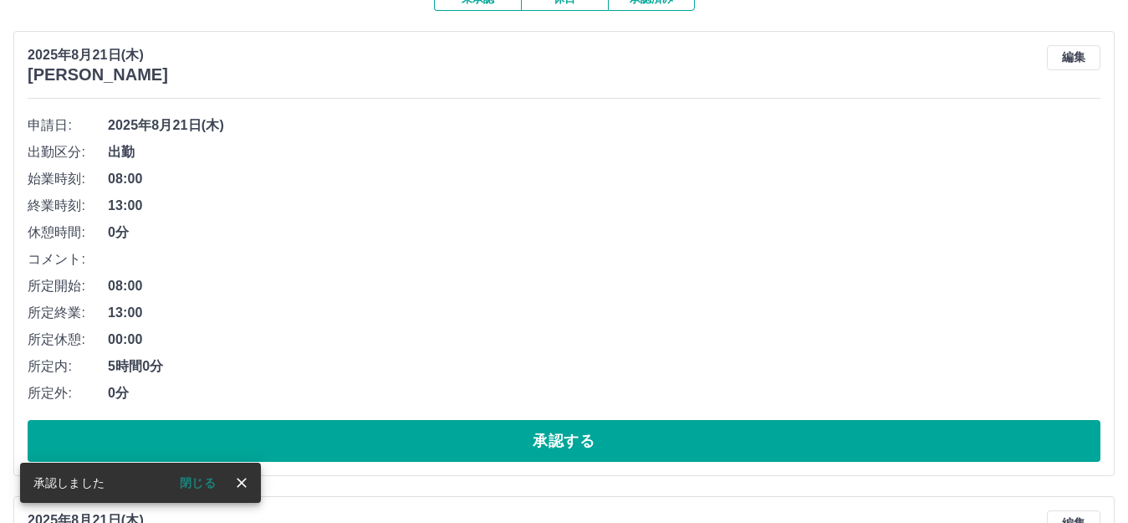
scroll to position [167, 0]
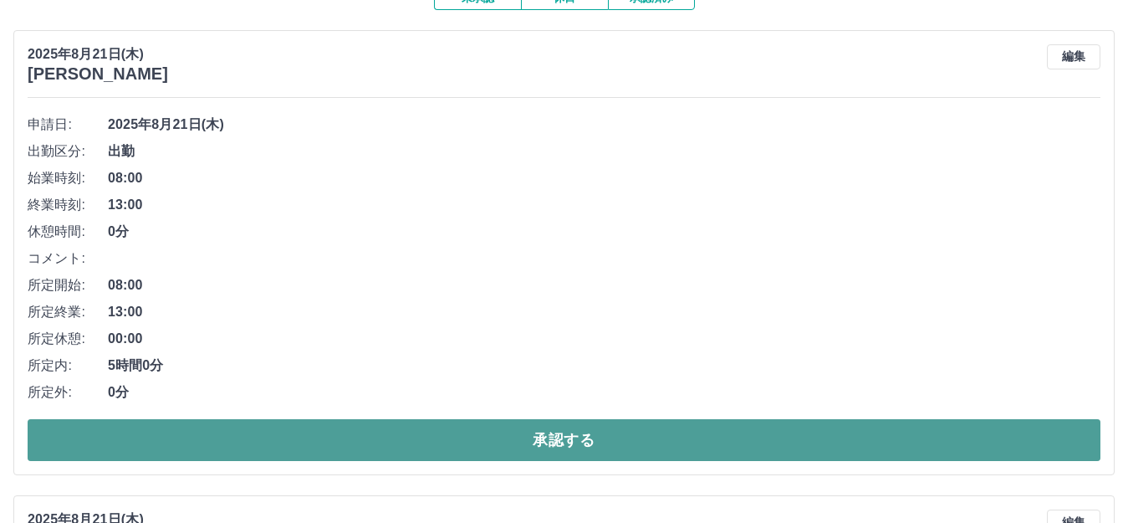
click at [520, 424] on button "承認する" at bounding box center [564, 440] width 1073 height 42
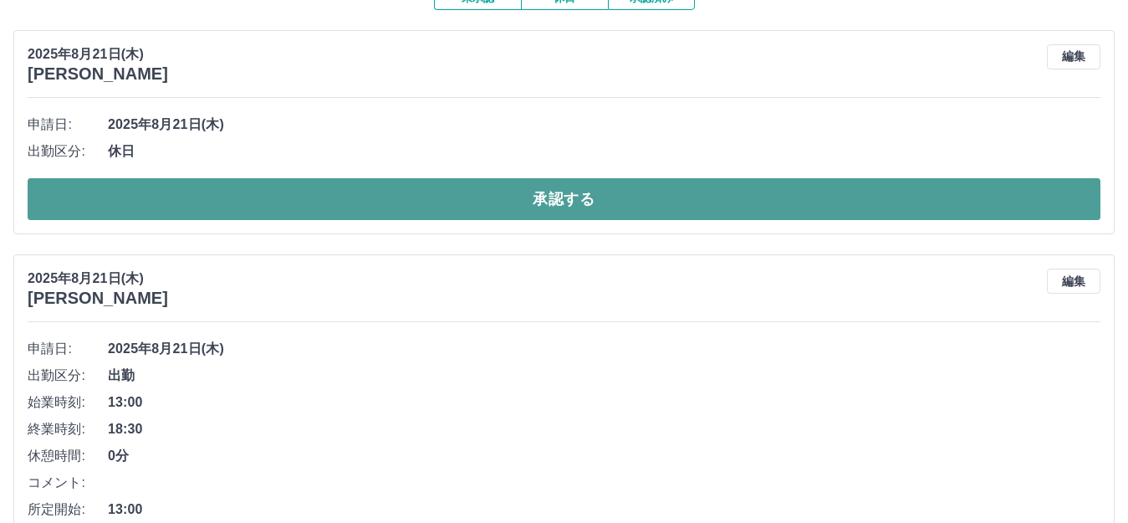
click at [625, 196] on button "承認する" at bounding box center [564, 199] width 1073 height 42
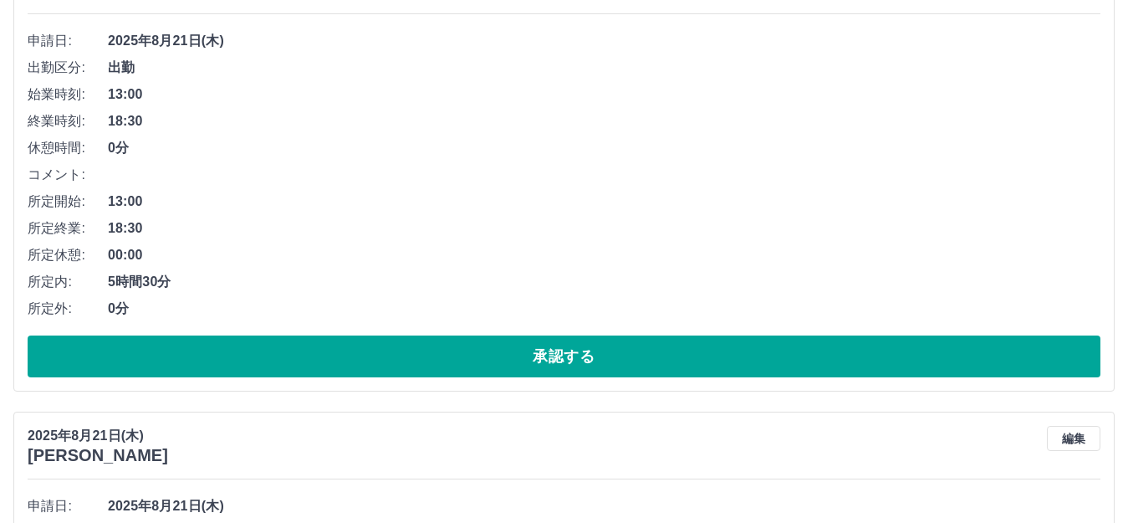
scroll to position [334, 0]
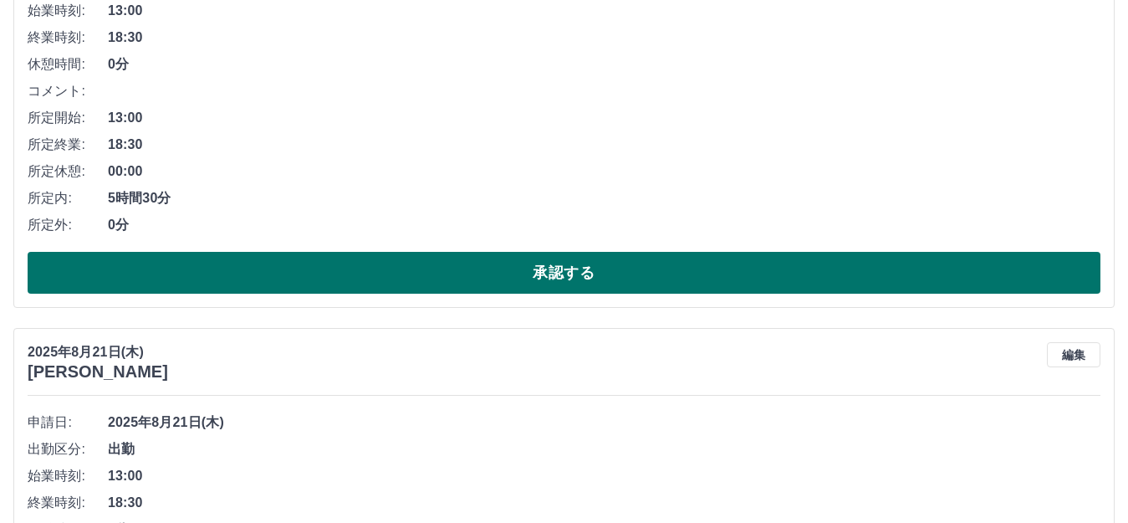
click at [499, 263] on button "承認する" at bounding box center [564, 273] width 1073 height 42
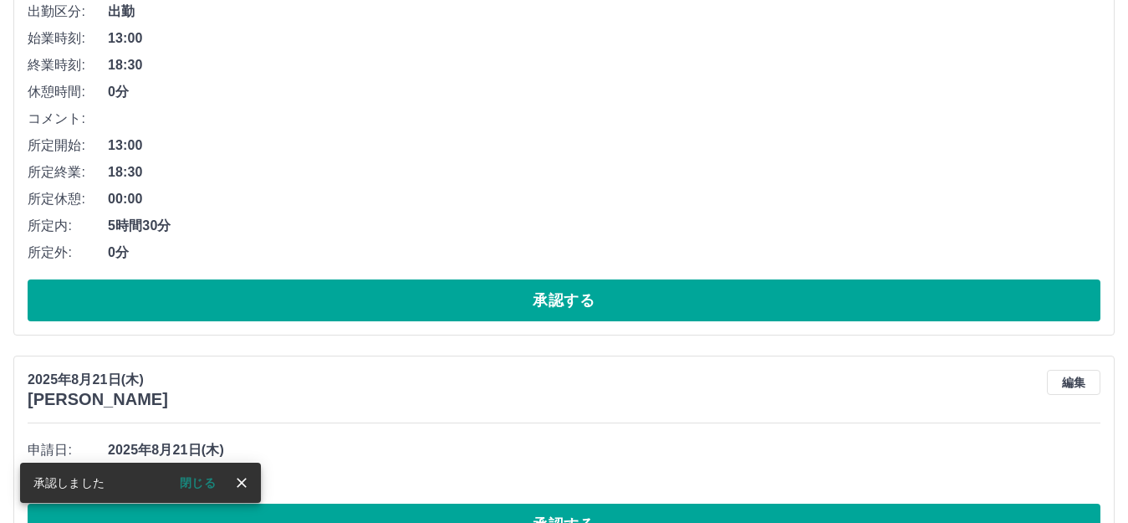
scroll to position [418, 0]
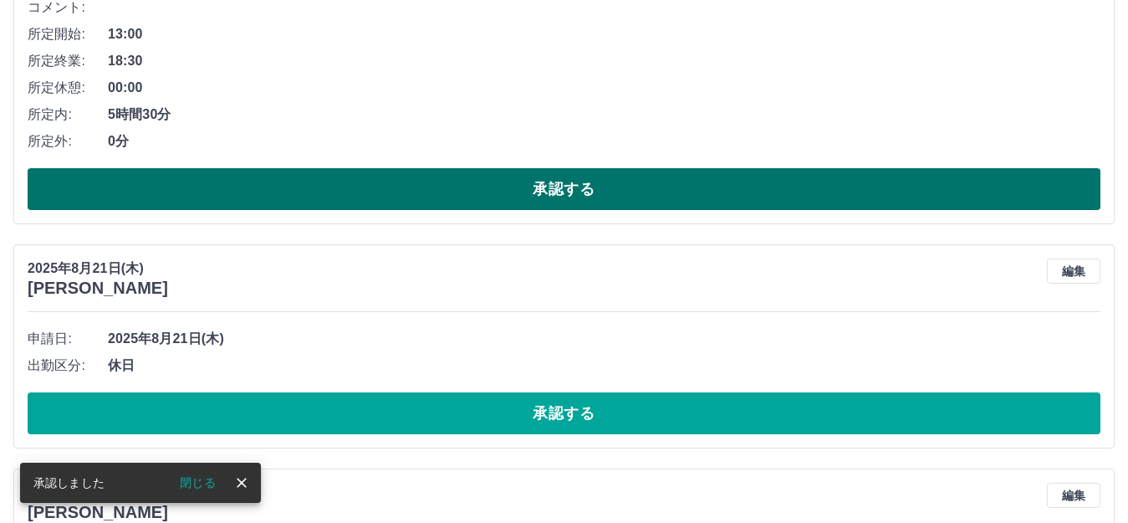
click at [541, 189] on button "承認する" at bounding box center [564, 189] width 1073 height 42
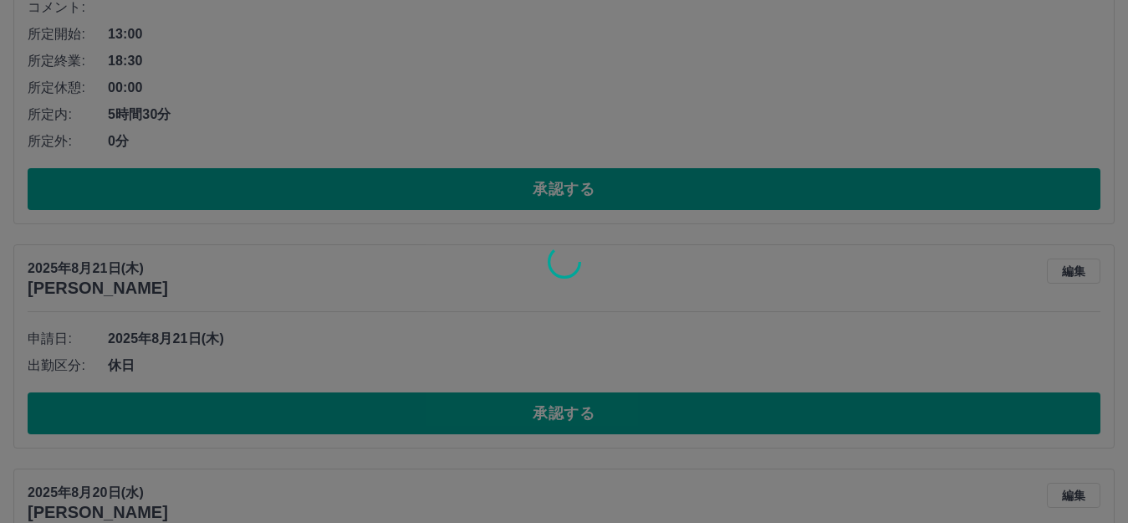
scroll to position [0, 0]
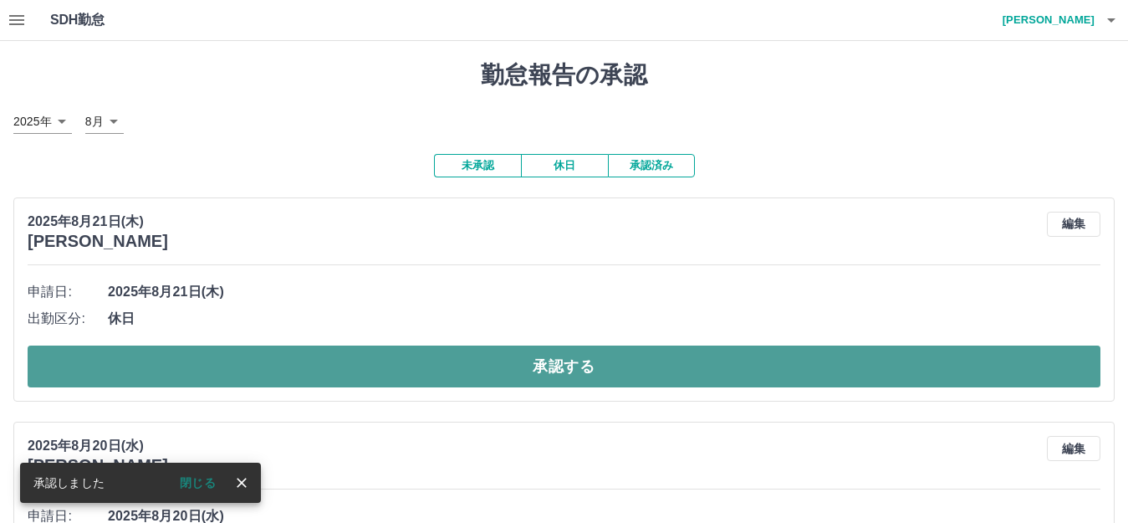
click at [392, 367] on button "承認する" at bounding box center [564, 366] width 1073 height 42
click at [207, 360] on button "承認する" at bounding box center [564, 366] width 1073 height 42
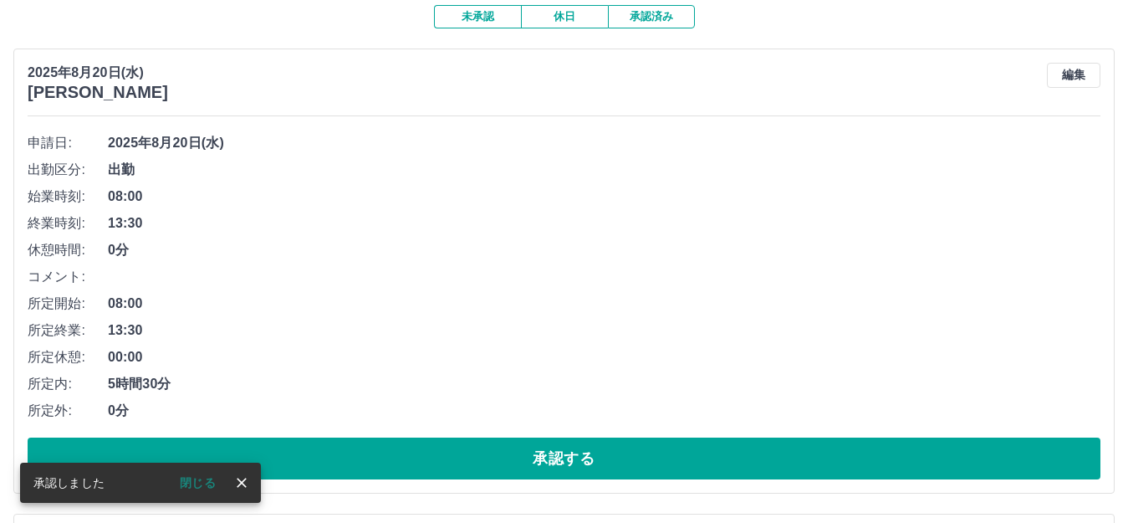
scroll to position [167, 0]
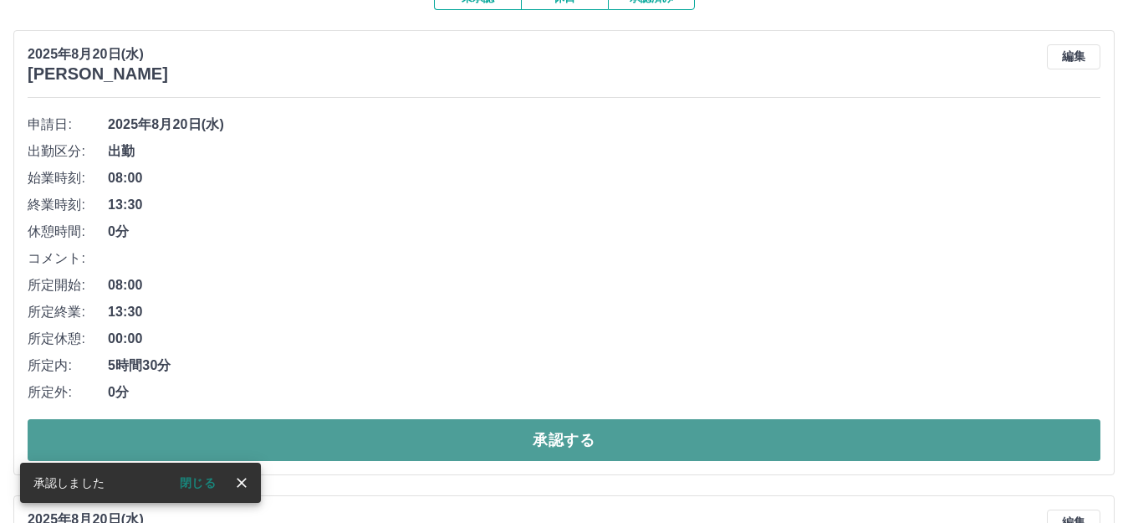
click at [264, 430] on button "承認する" at bounding box center [564, 440] width 1073 height 42
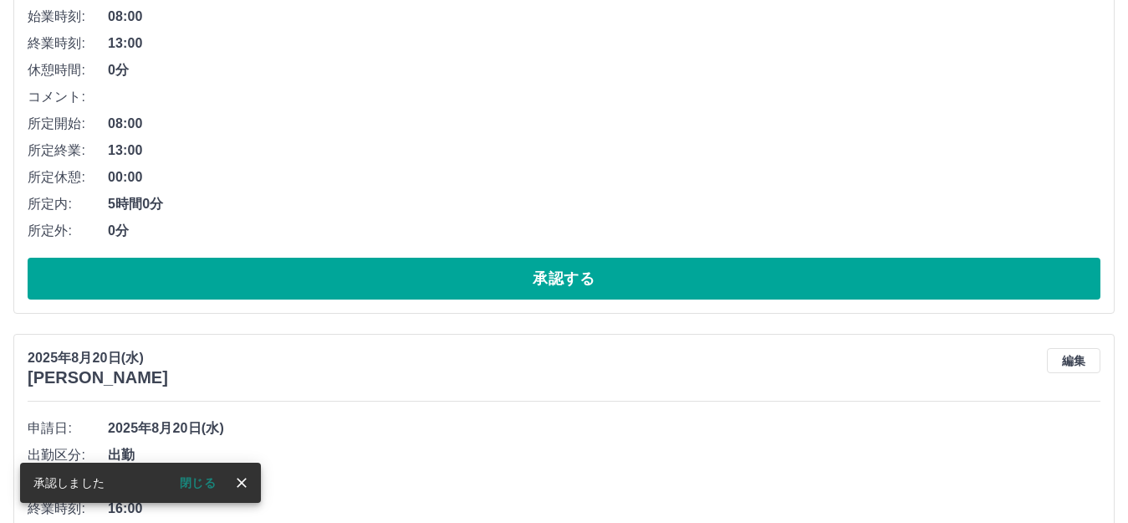
scroll to position [334, 0]
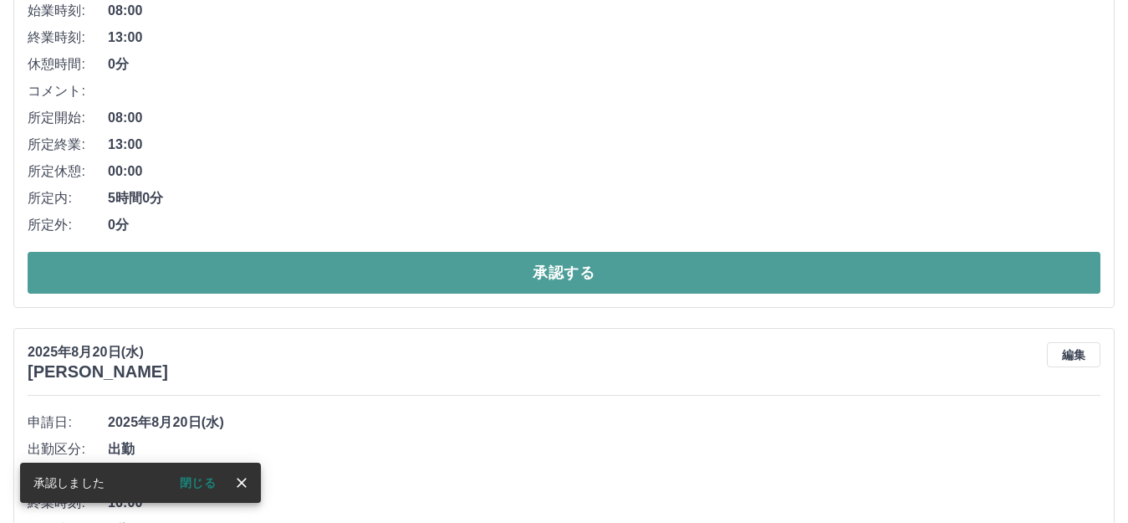
click at [413, 270] on button "承認する" at bounding box center [564, 273] width 1073 height 42
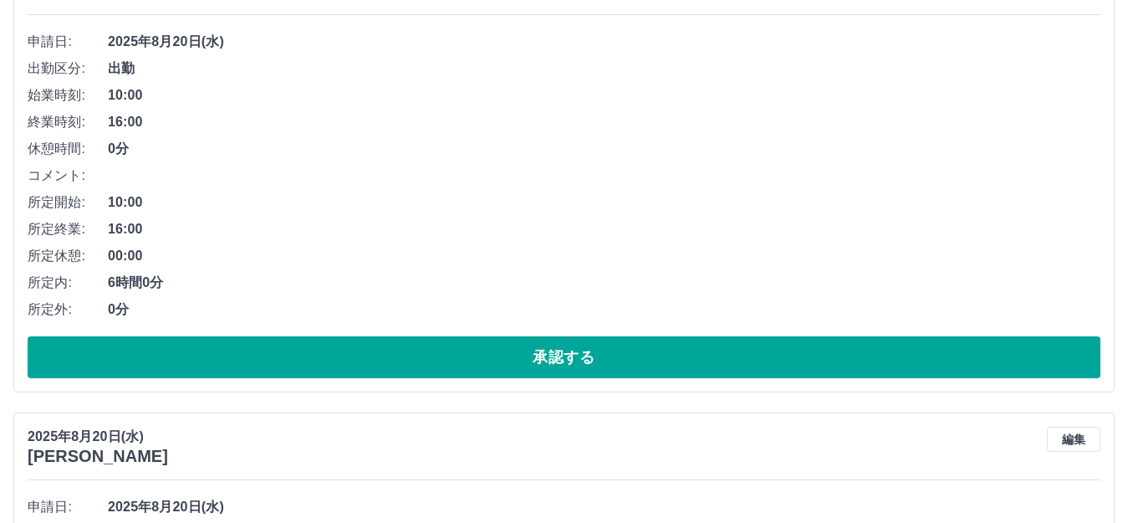
scroll to position [251, 0]
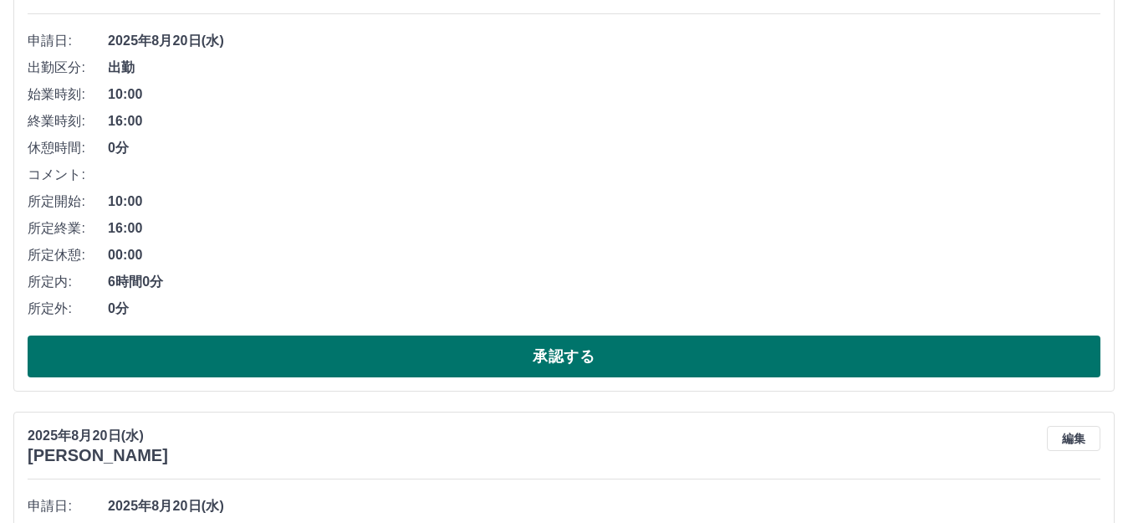
click at [281, 346] on button "承認する" at bounding box center [564, 356] width 1073 height 42
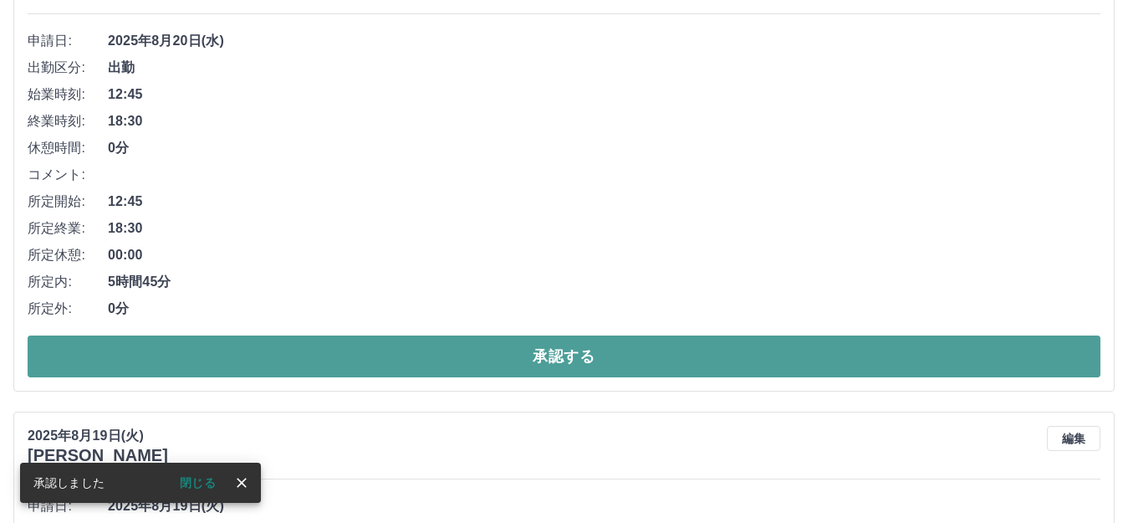
click at [259, 351] on button "承認する" at bounding box center [564, 356] width 1073 height 42
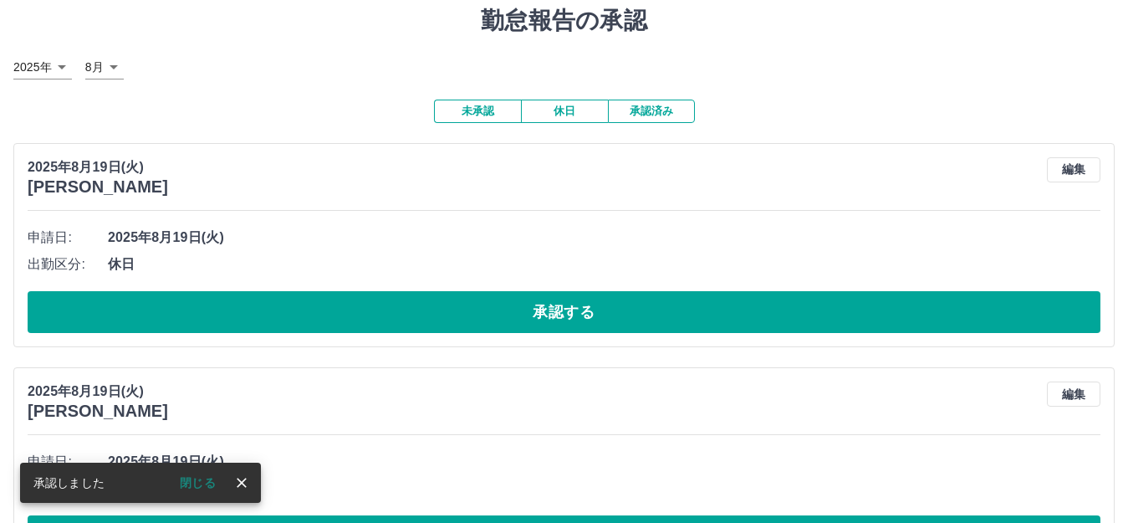
scroll to position [84, 0]
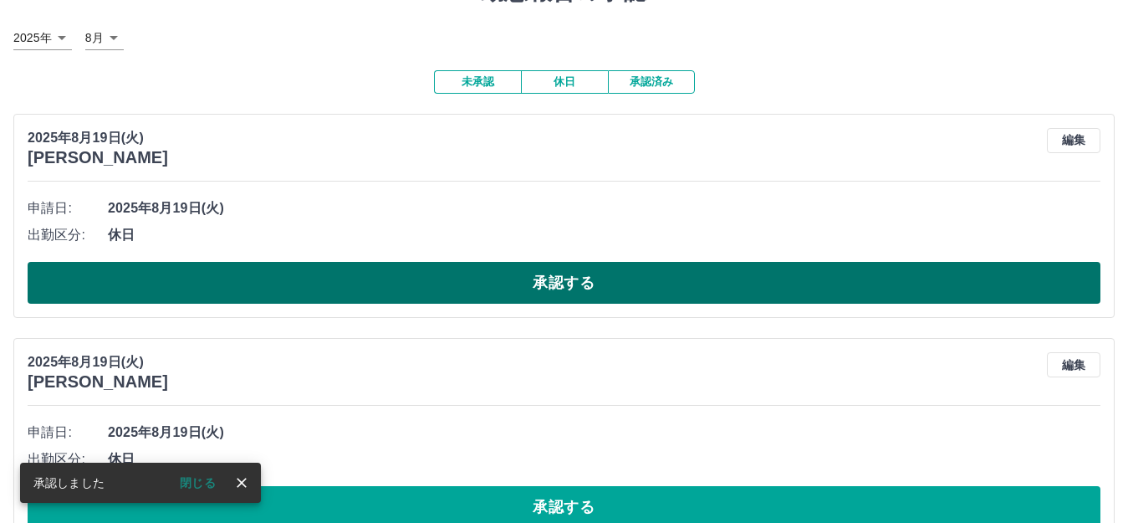
click at [303, 280] on button "承認する" at bounding box center [564, 283] width 1073 height 42
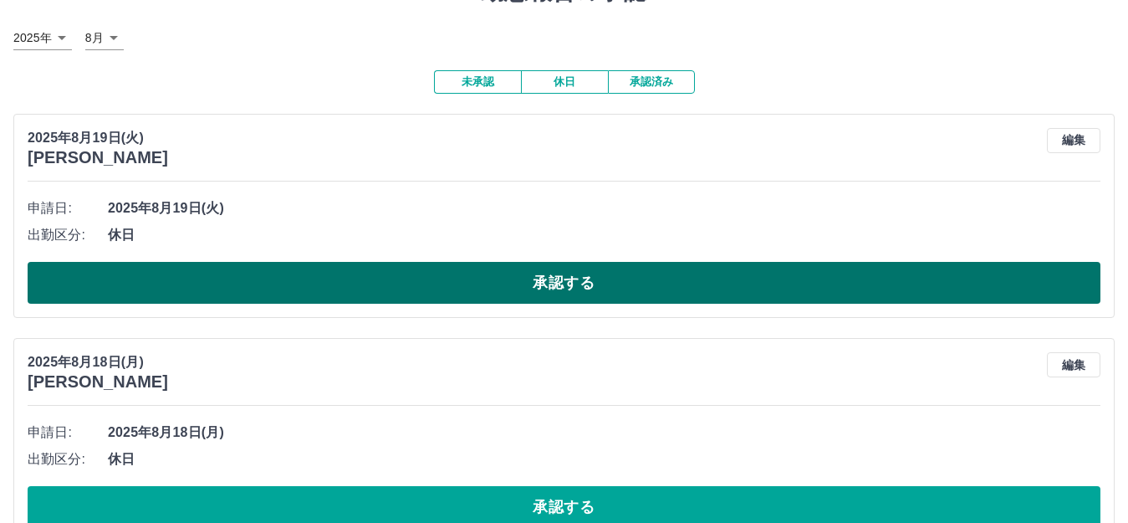
click at [407, 281] on button "承認する" at bounding box center [564, 283] width 1073 height 42
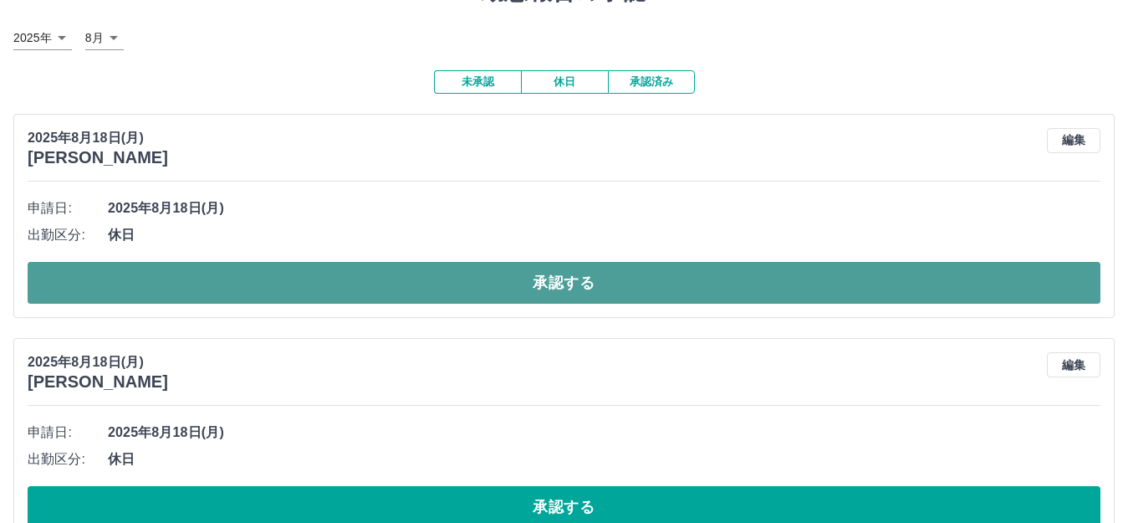
click at [349, 275] on button "承認する" at bounding box center [564, 283] width 1073 height 42
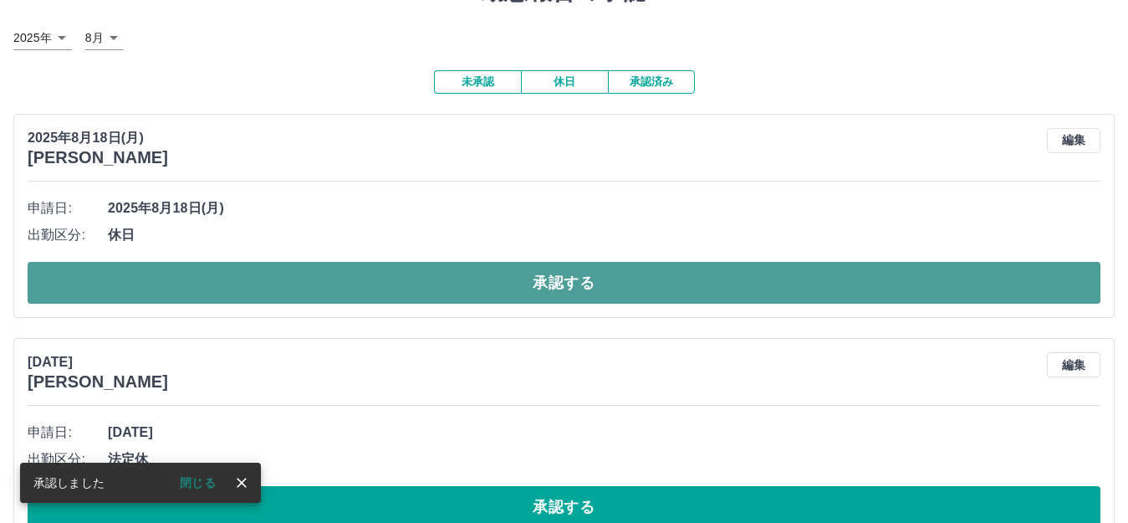
click at [355, 268] on button "承認する" at bounding box center [564, 283] width 1073 height 42
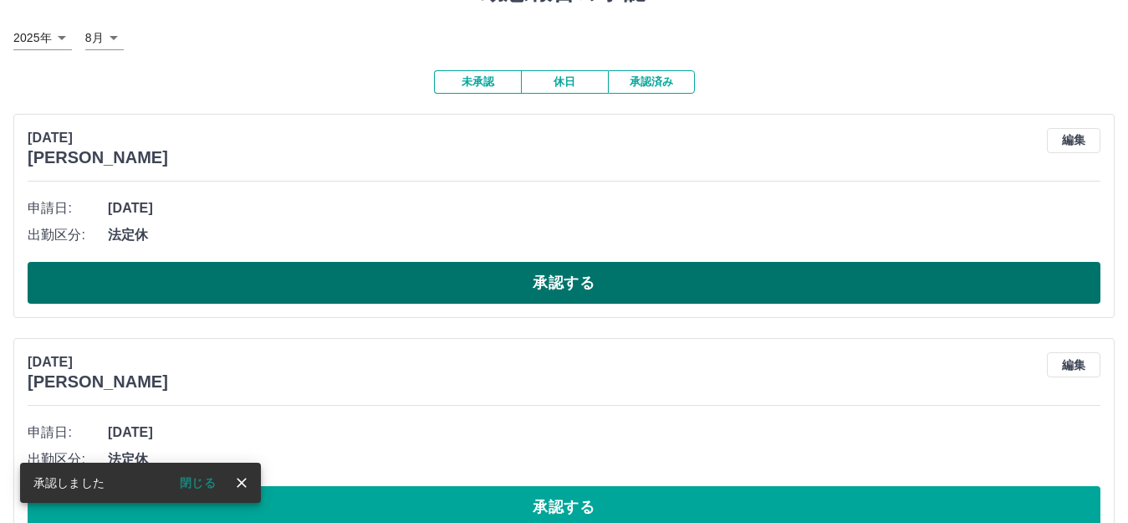
click at [349, 277] on button "承認する" at bounding box center [564, 283] width 1073 height 42
click at [262, 282] on button "承認する" at bounding box center [564, 283] width 1073 height 42
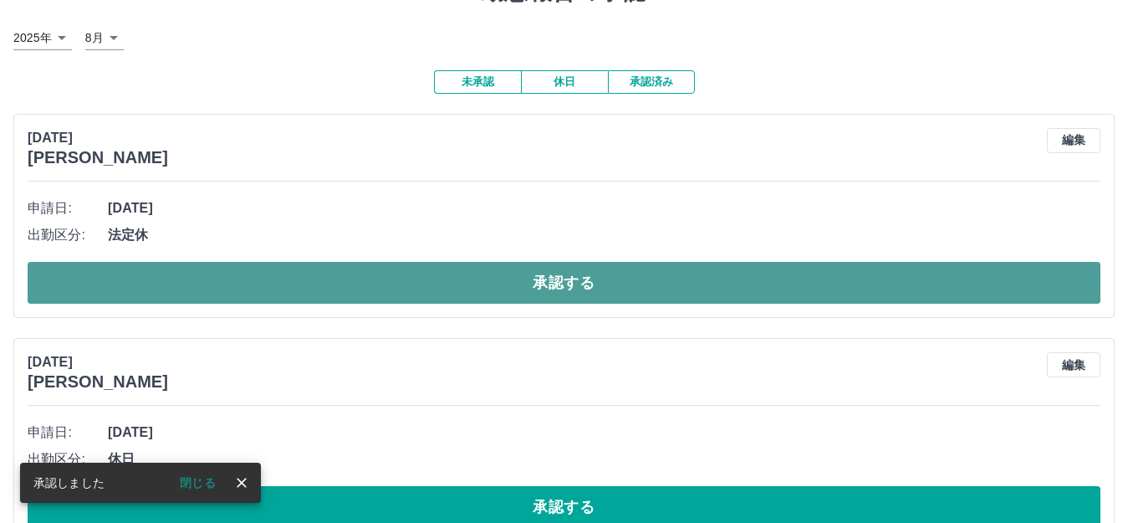
click at [264, 278] on button "承認する" at bounding box center [564, 283] width 1073 height 42
click at [268, 273] on button "承認する" at bounding box center [564, 283] width 1073 height 42
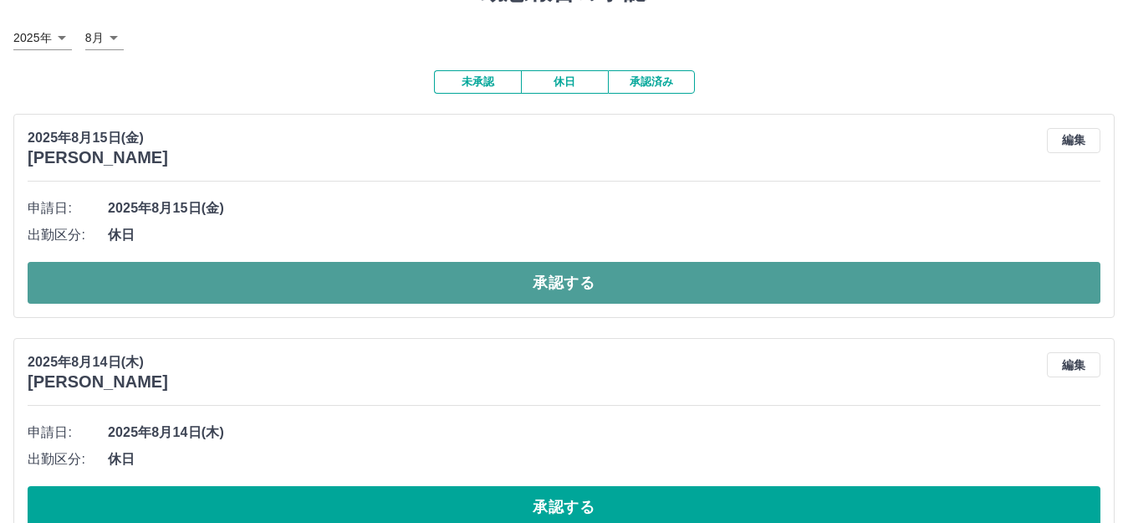
click at [264, 283] on button "承認する" at bounding box center [564, 283] width 1073 height 42
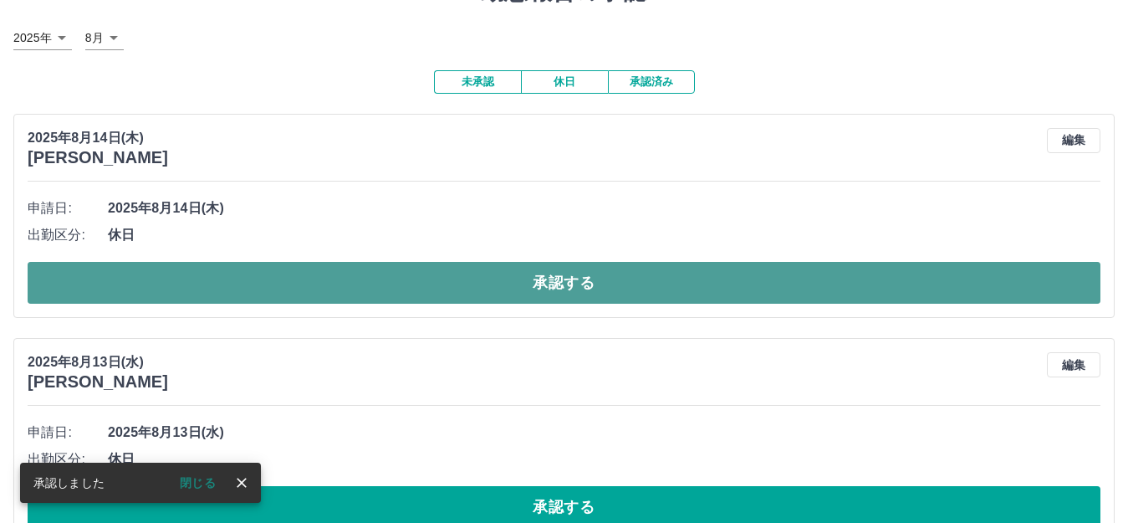
click at [273, 286] on button "承認する" at bounding box center [564, 283] width 1073 height 42
